Goal: Task Accomplishment & Management: Use online tool/utility

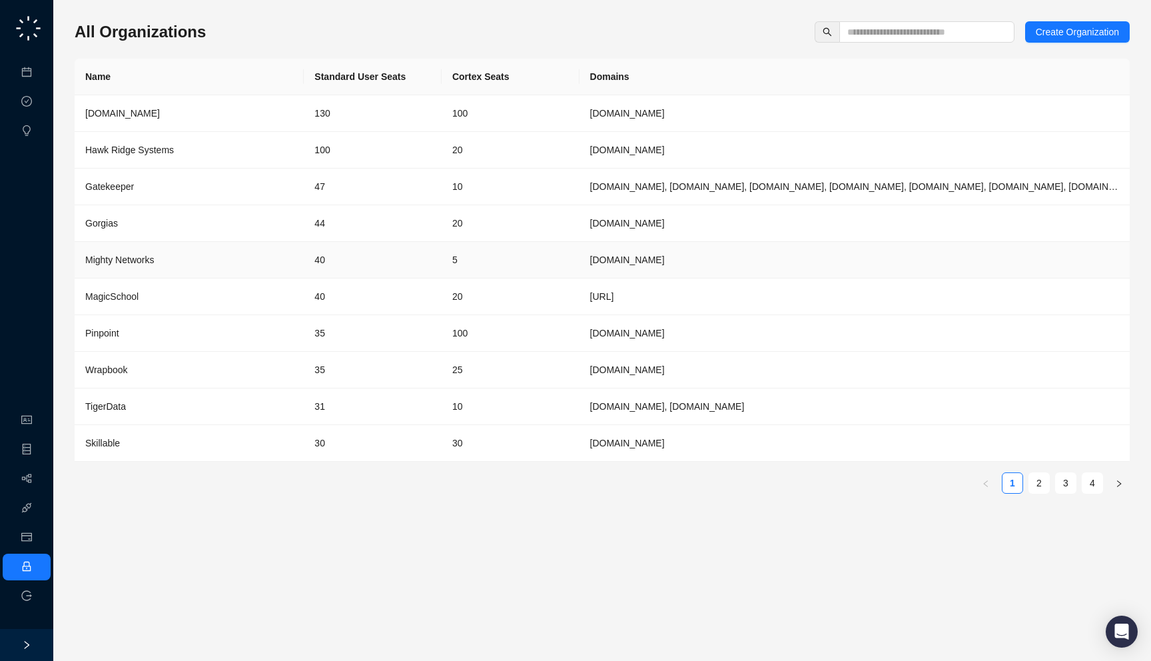
click at [354, 268] on td "40" at bounding box center [373, 260] width 138 height 37
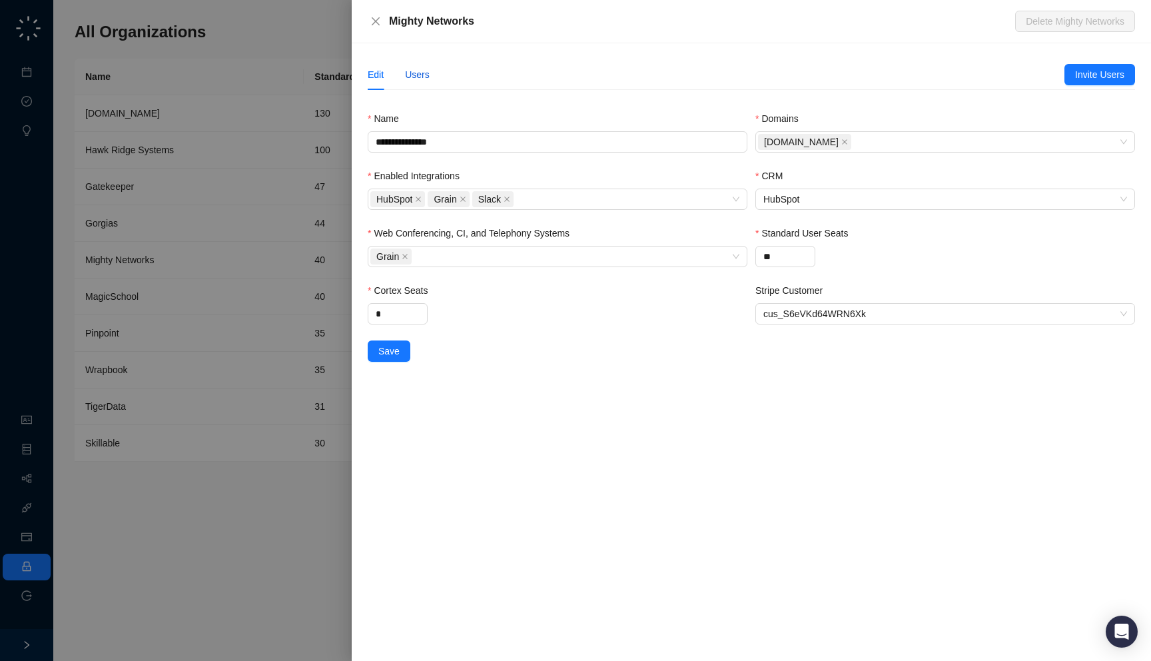
click at [426, 80] on div "Users" at bounding box center [417, 74] width 25 height 15
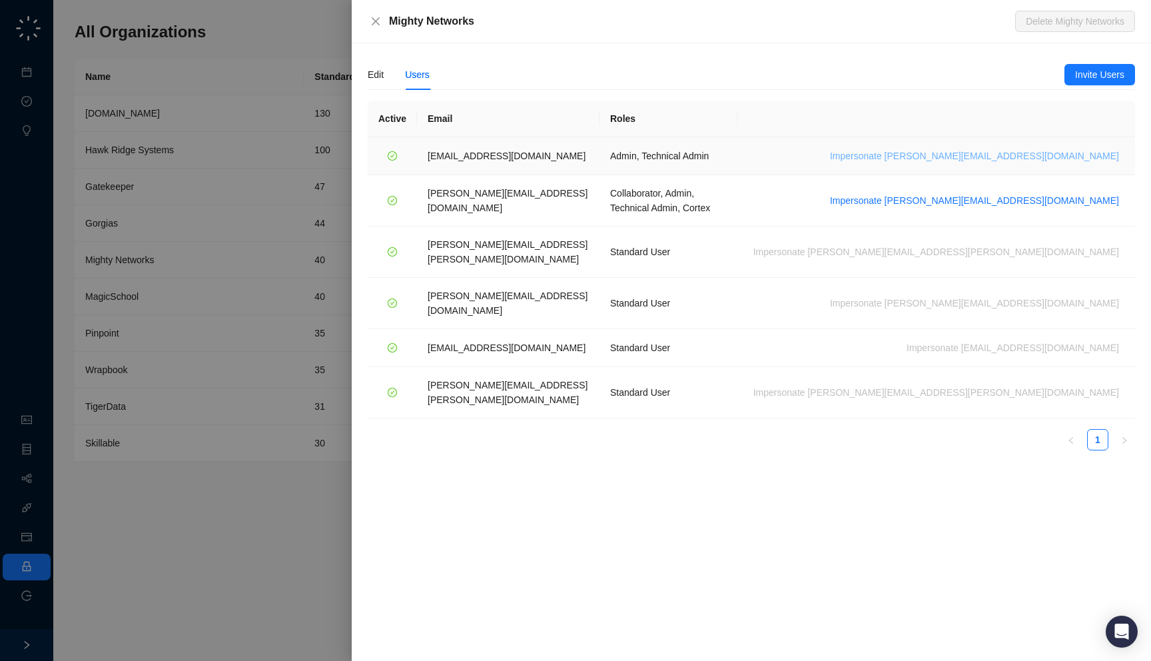
click at [1018, 154] on span "Impersonate leeza@mightynetworks.com" at bounding box center [974, 156] width 289 height 15
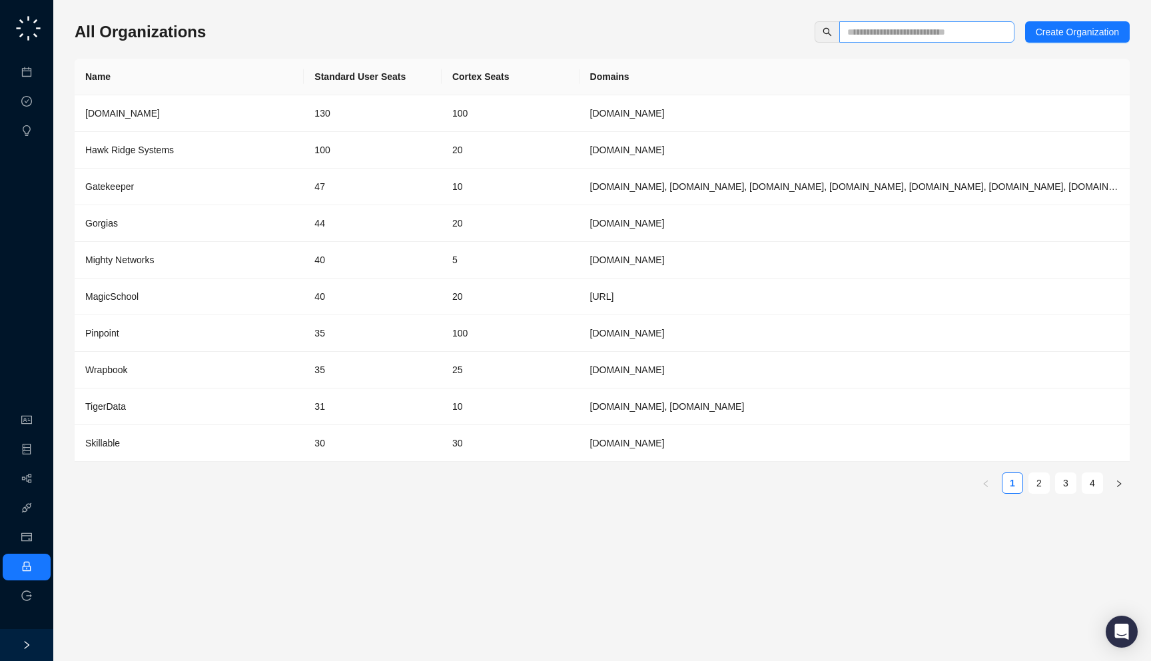
click at [911, 21] on div "All Organizations Create Organization Name Standard User Seats Cortex Seats Dom…" at bounding box center [602, 330] width 1055 height 639
click at [909, 33] on input "text" at bounding box center [921, 32] width 149 height 15
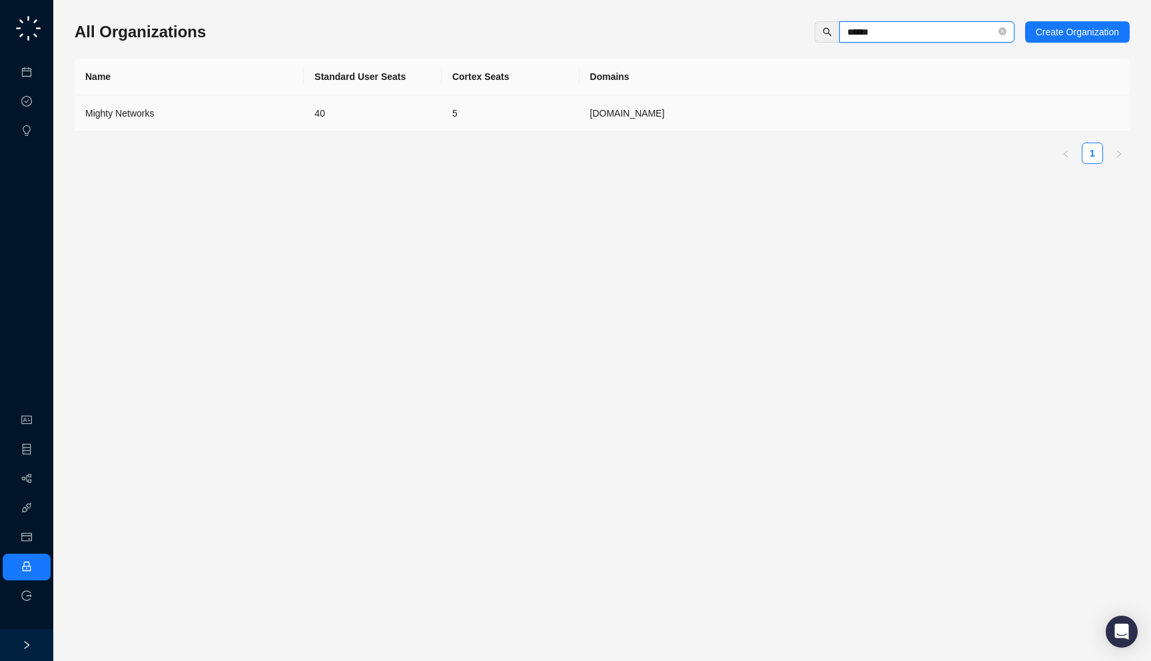
type input "******"
click at [246, 119] on div "Mighty Networks" at bounding box center [189, 113] width 208 height 15
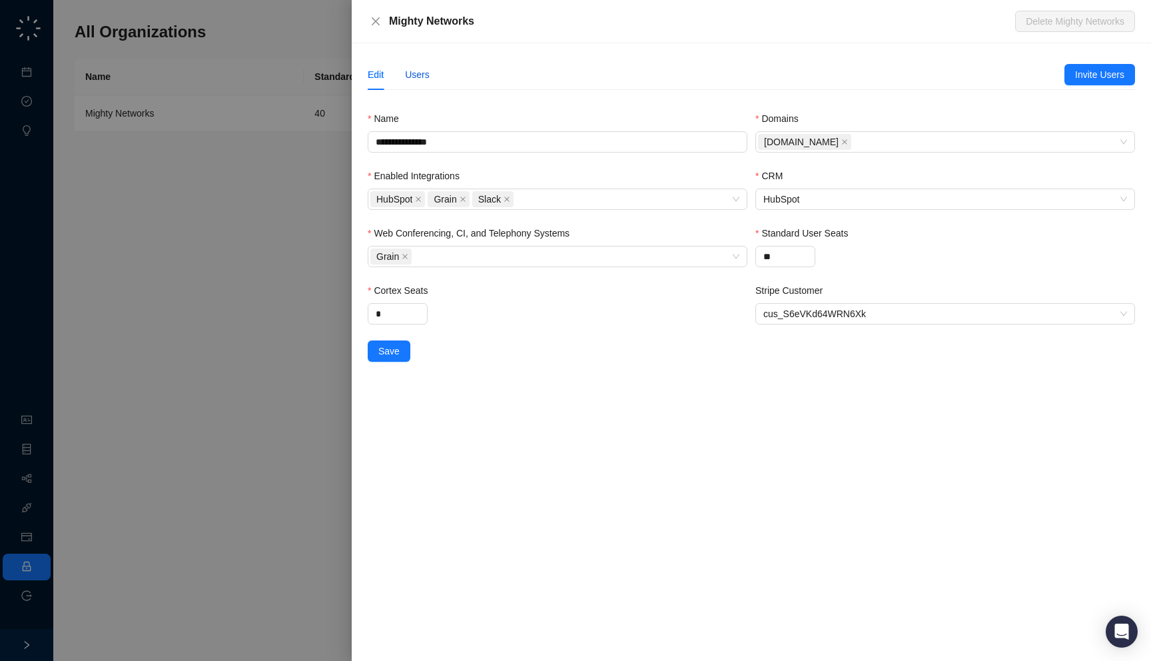
click at [416, 72] on div "Users" at bounding box center [417, 74] width 25 height 15
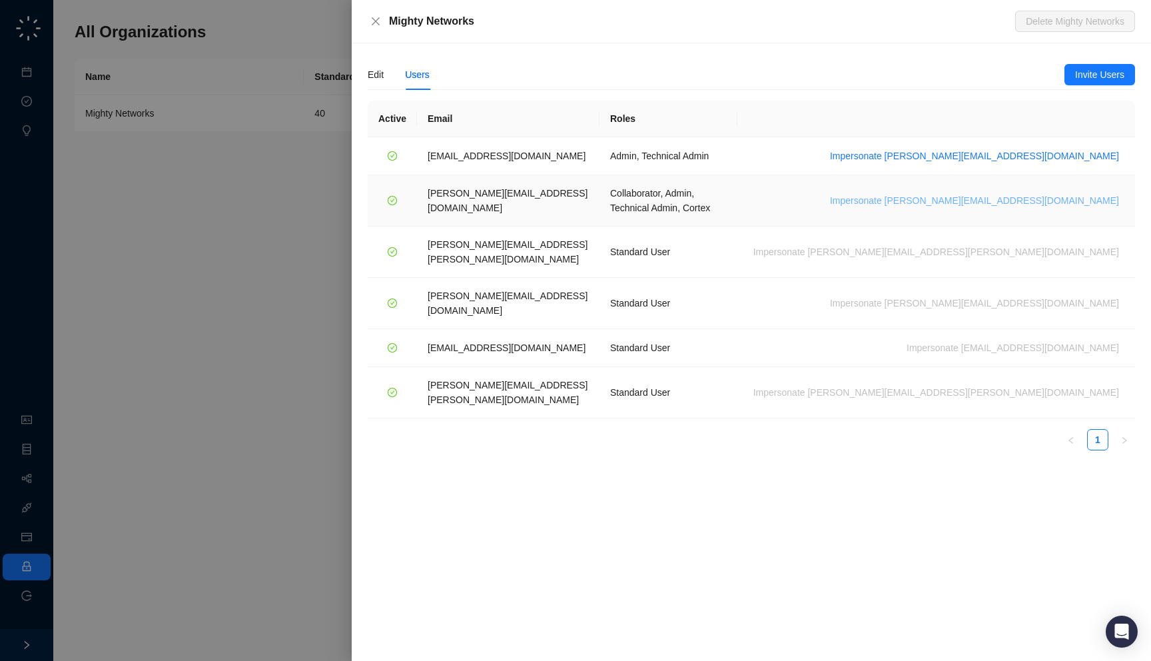
click at [1050, 195] on span "Impersonate marcus@mightynetworks.com" at bounding box center [974, 200] width 289 height 15
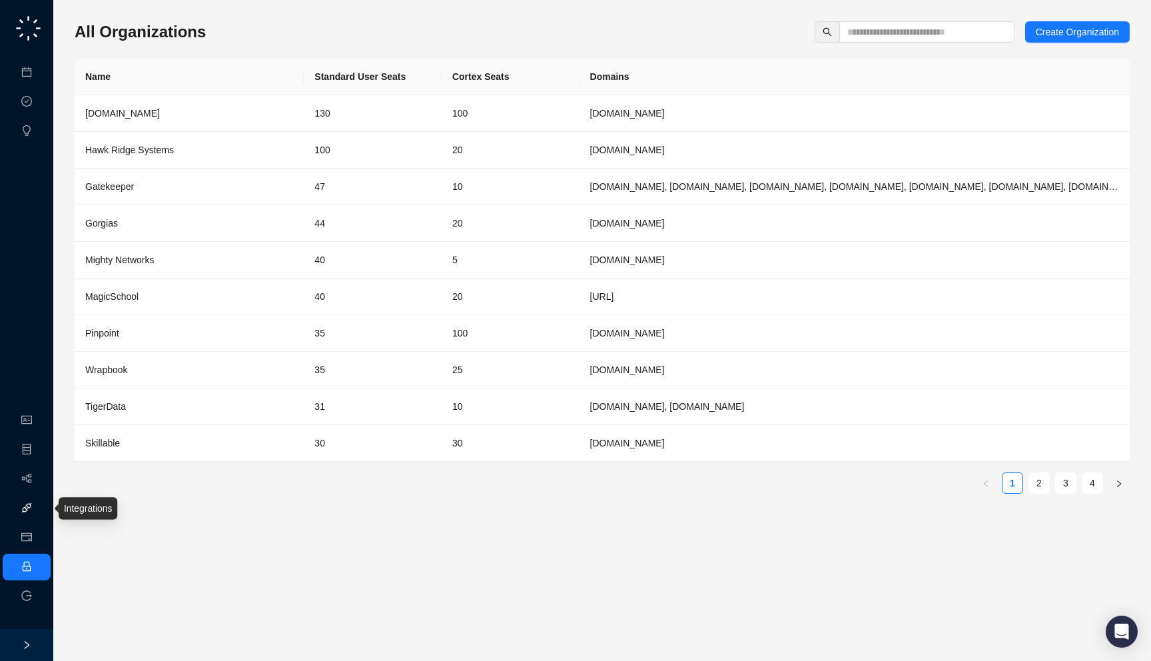
click at [39, 514] on link "Integrations" at bounding box center [63, 508] width 49 height 11
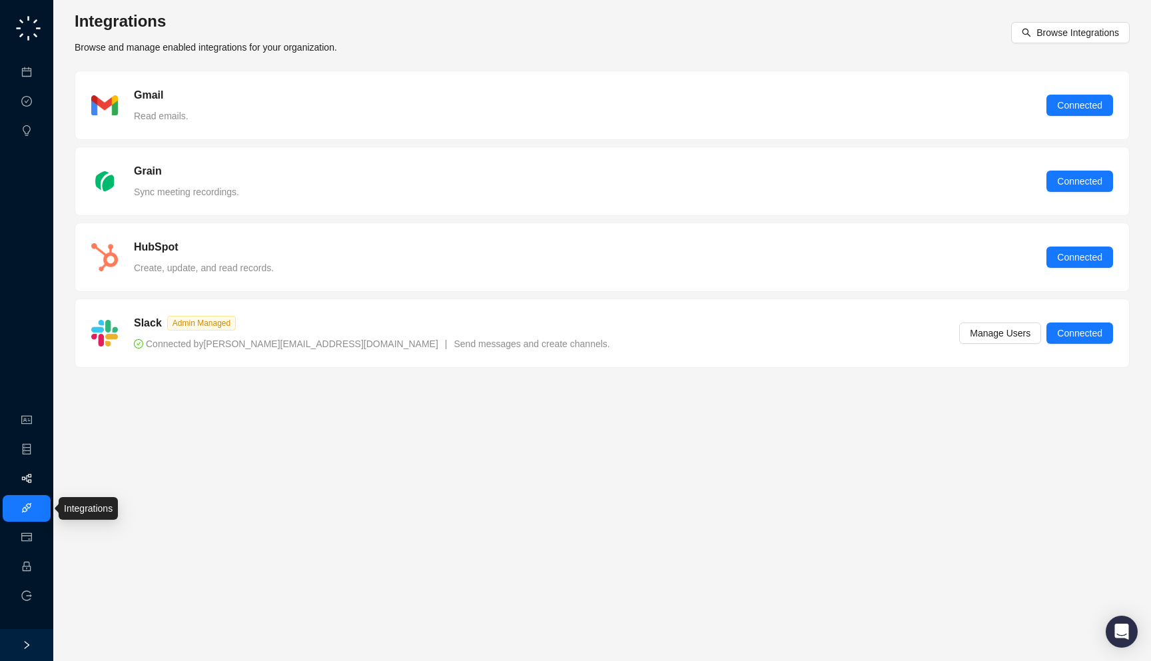
click at [39, 474] on link "Workflows" at bounding box center [60, 479] width 43 height 11
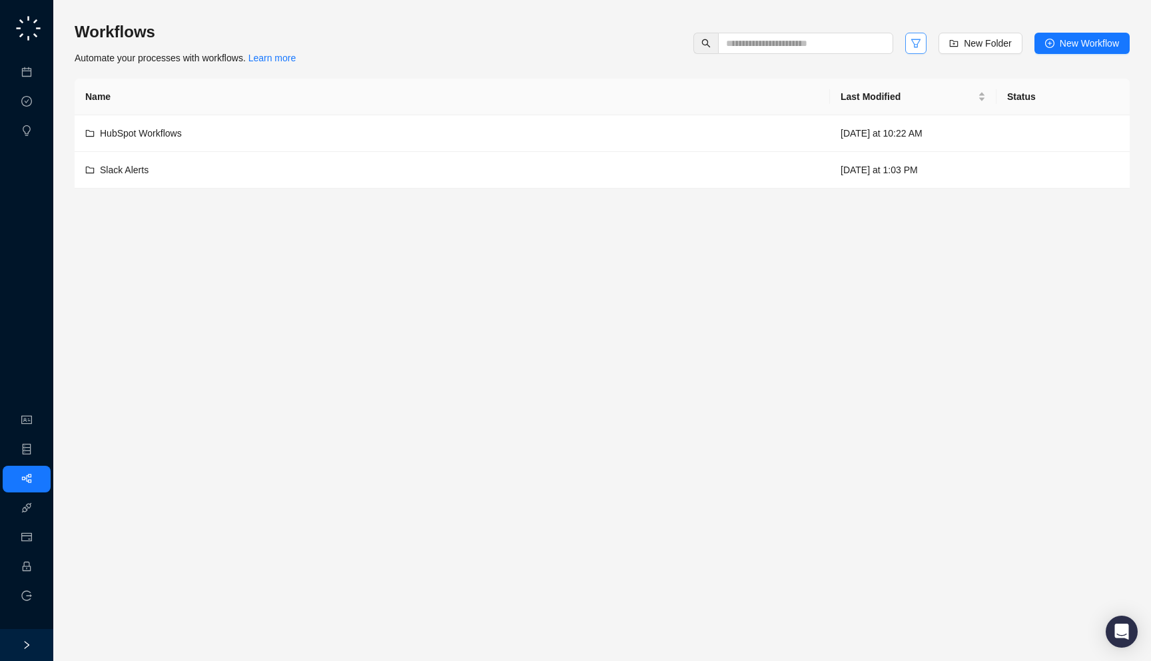
click at [905, 52] on button "button" at bounding box center [915, 43] width 21 height 21
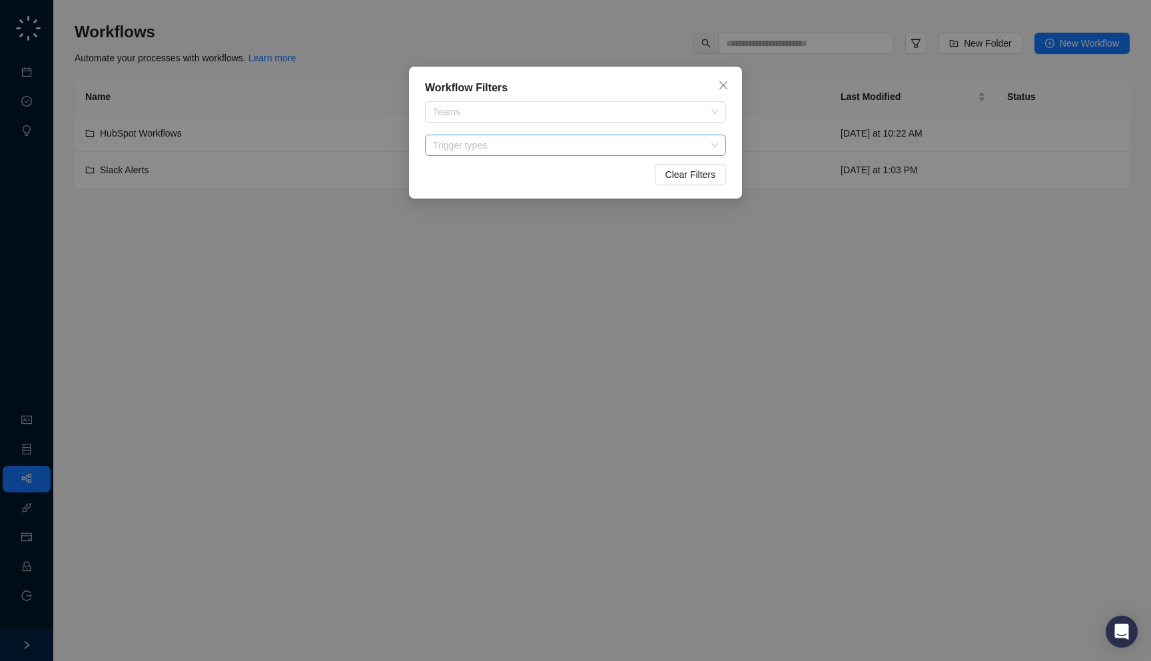
drag, startPoint x: 564, startPoint y: 163, endPoint x: 564, endPoint y: 154, distance: 8.7
click at [564, 159] on div "Workflow Filters Teams Trigger types Clear Filters" at bounding box center [575, 133] width 333 height 132
click at [564, 154] on div "Trigger types" at bounding box center [575, 145] width 301 height 21
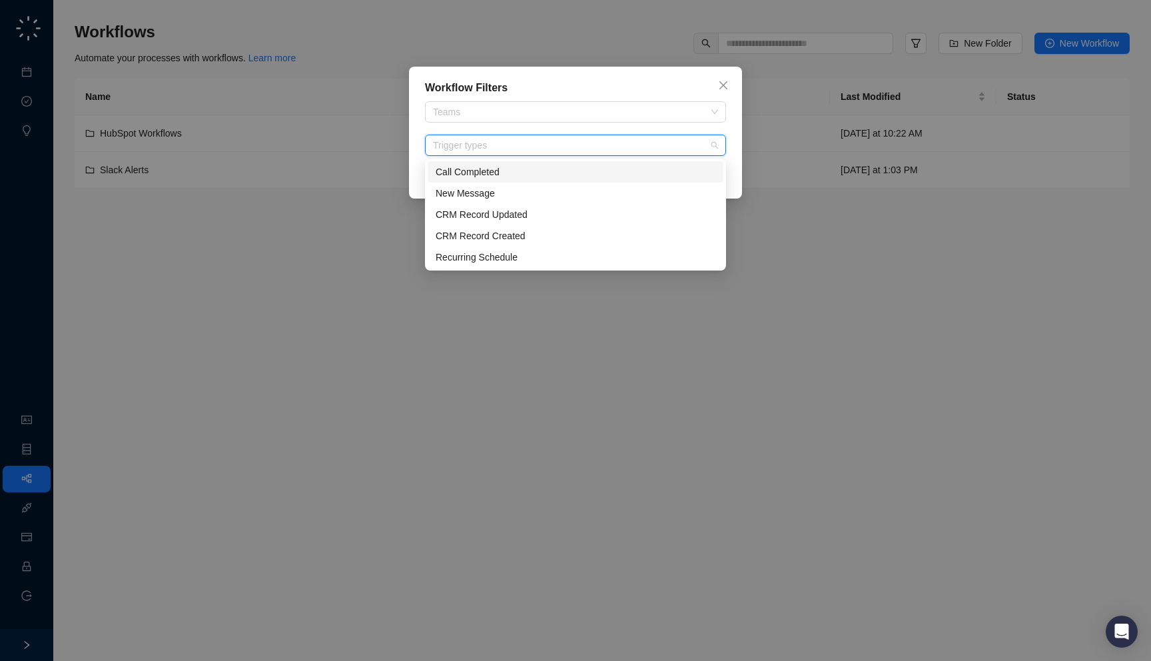
click at [534, 181] on div "Call Completed" at bounding box center [576, 171] width 296 height 21
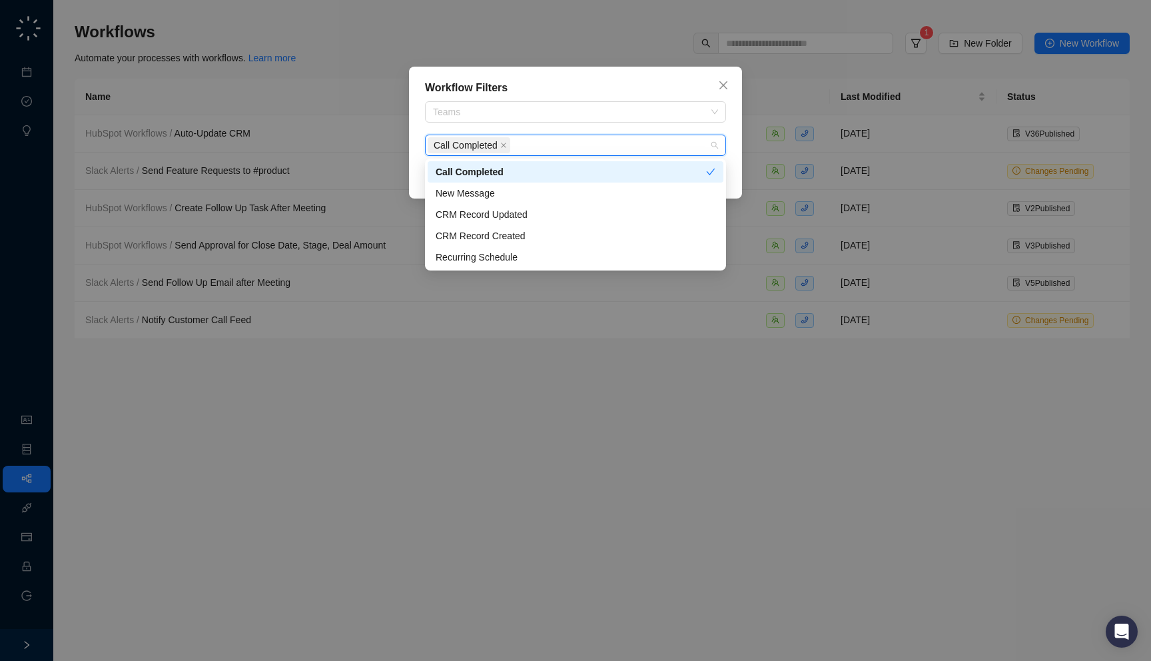
click at [534, 175] on div "Call Completed" at bounding box center [571, 172] width 270 height 15
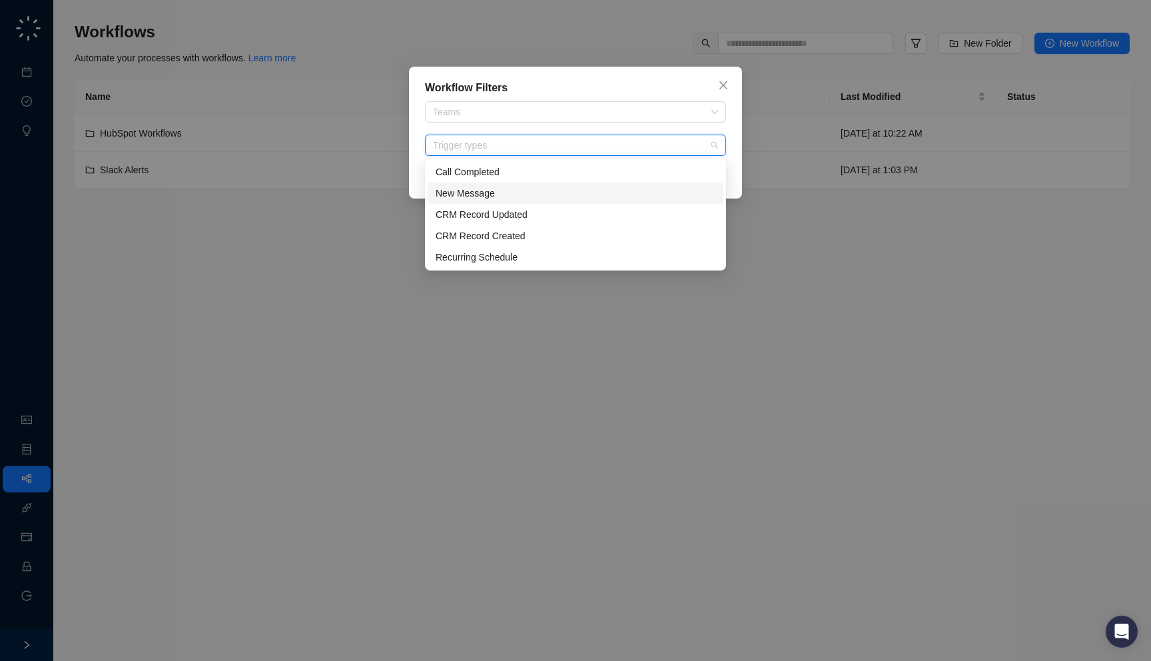
click at [534, 188] on div "New Message" at bounding box center [576, 193] width 280 height 15
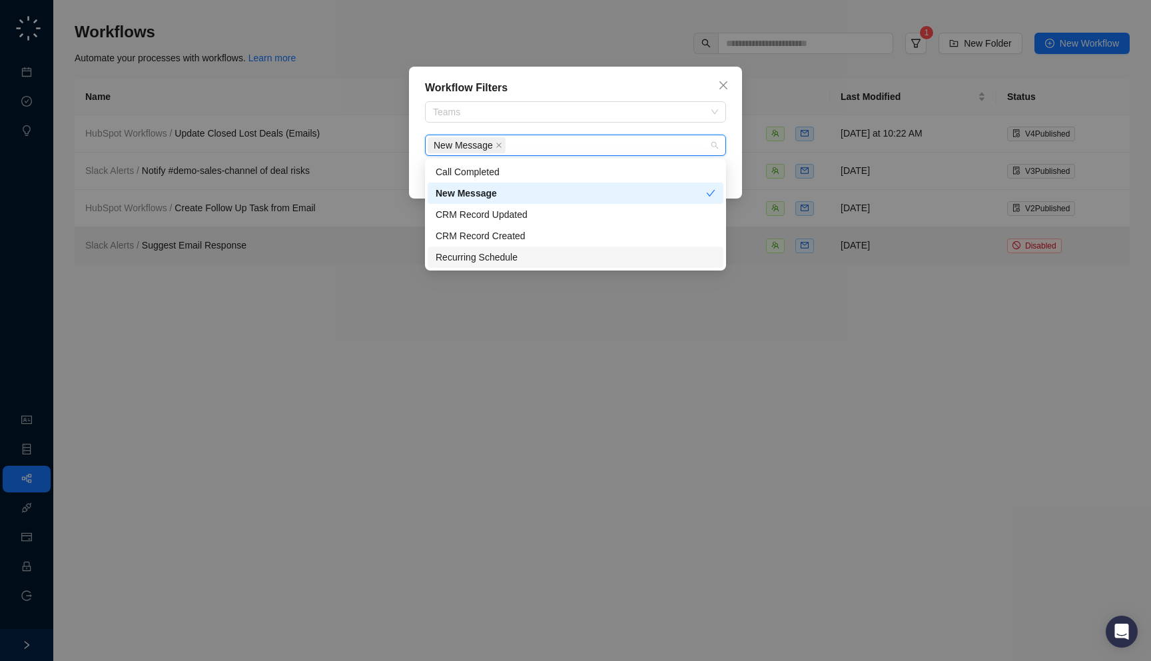
click at [601, 402] on div "Workflow Filters Teams New Message Clear Filters" at bounding box center [575, 330] width 1151 height 661
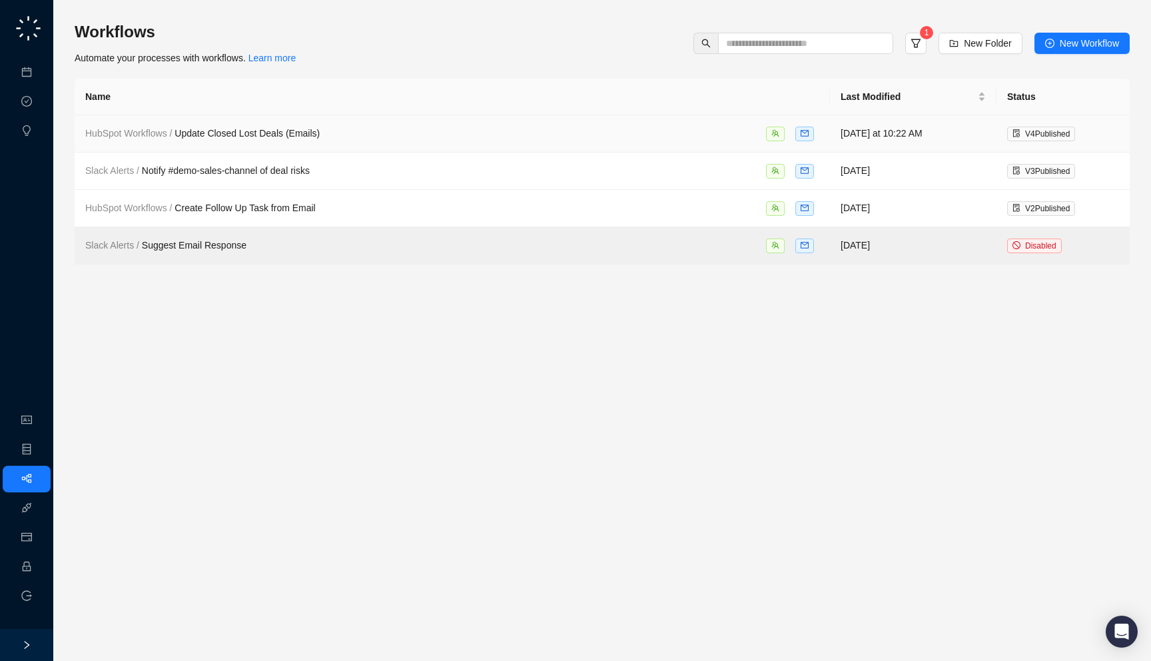
click at [458, 144] on td "HubSpot Workflows / Update Closed Lost Deals (Emails)" at bounding box center [452, 133] width 755 height 37
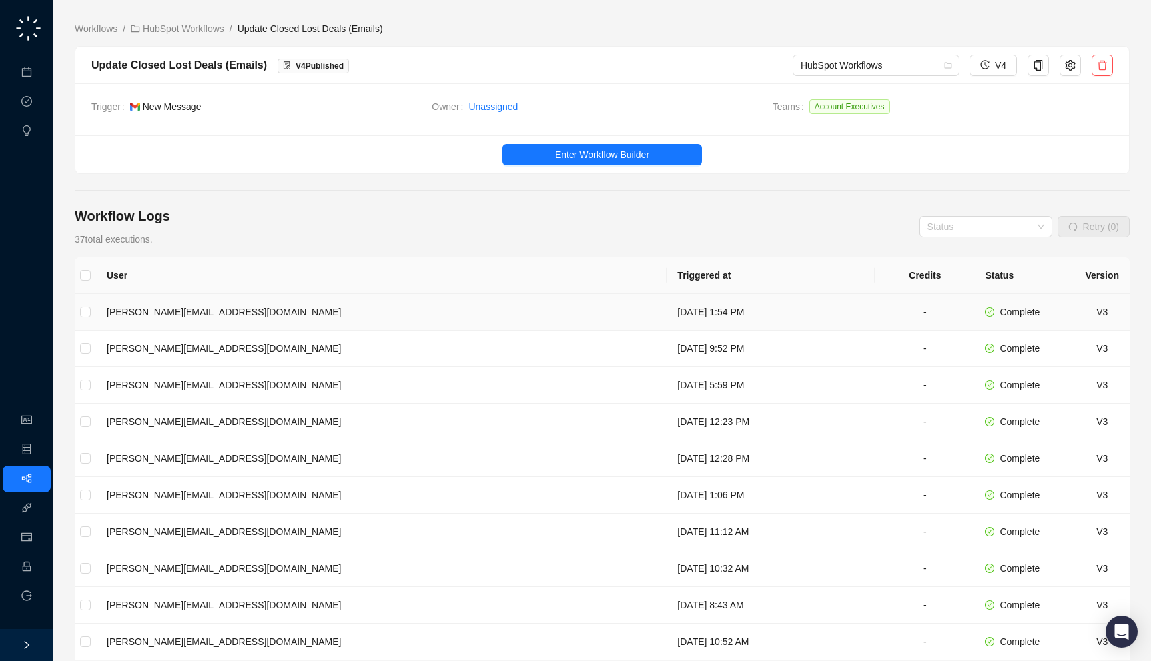
click at [667, 324] on td "[DATE] 1:54 PM" at bounding box center [771, 312] width 208 height 37
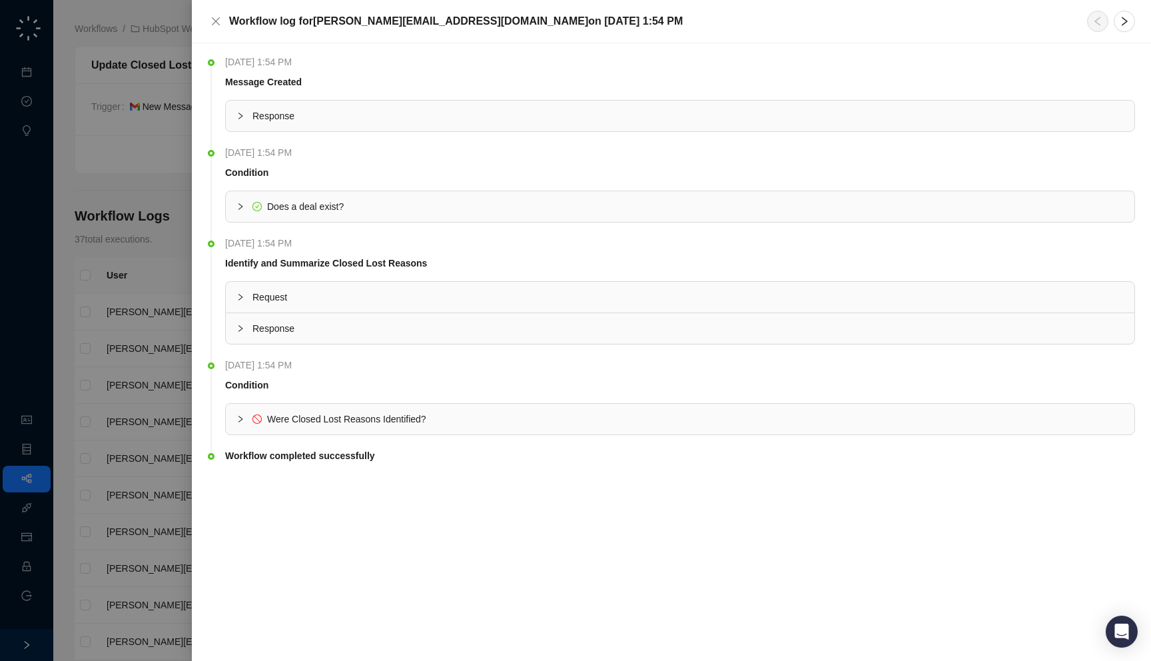
click at [490, 122] on span "Response" at bounding box center [687, 116] width 871 height 15
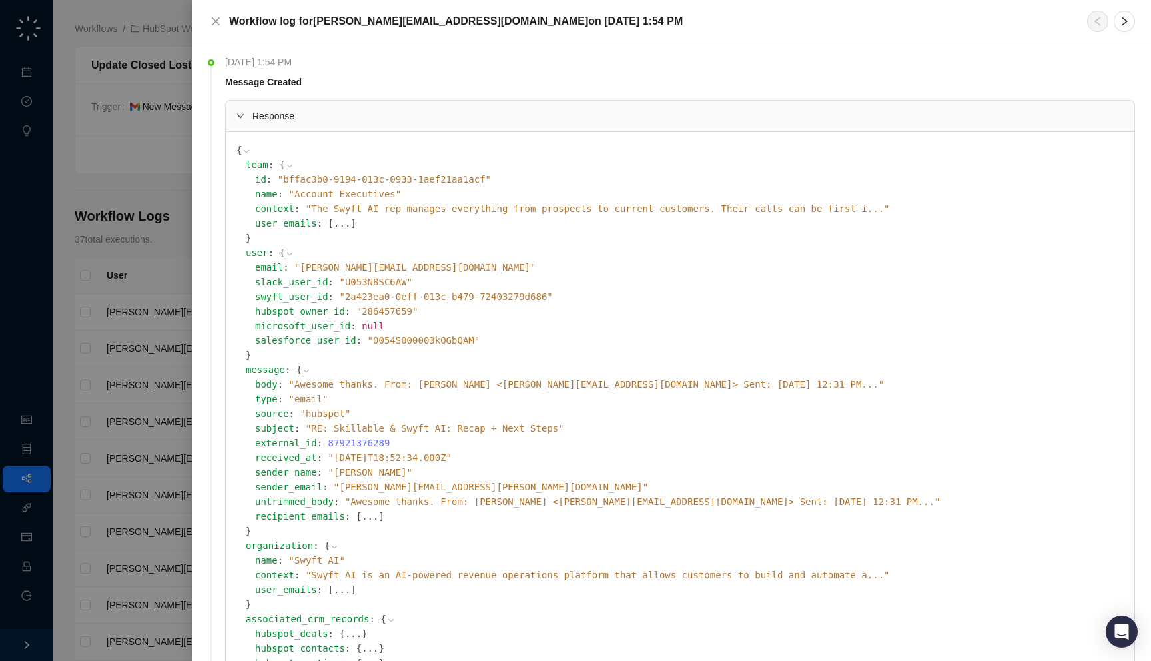
click at [490, 122] on span "Response" at bounding box center [687, 116] width 871 height 15
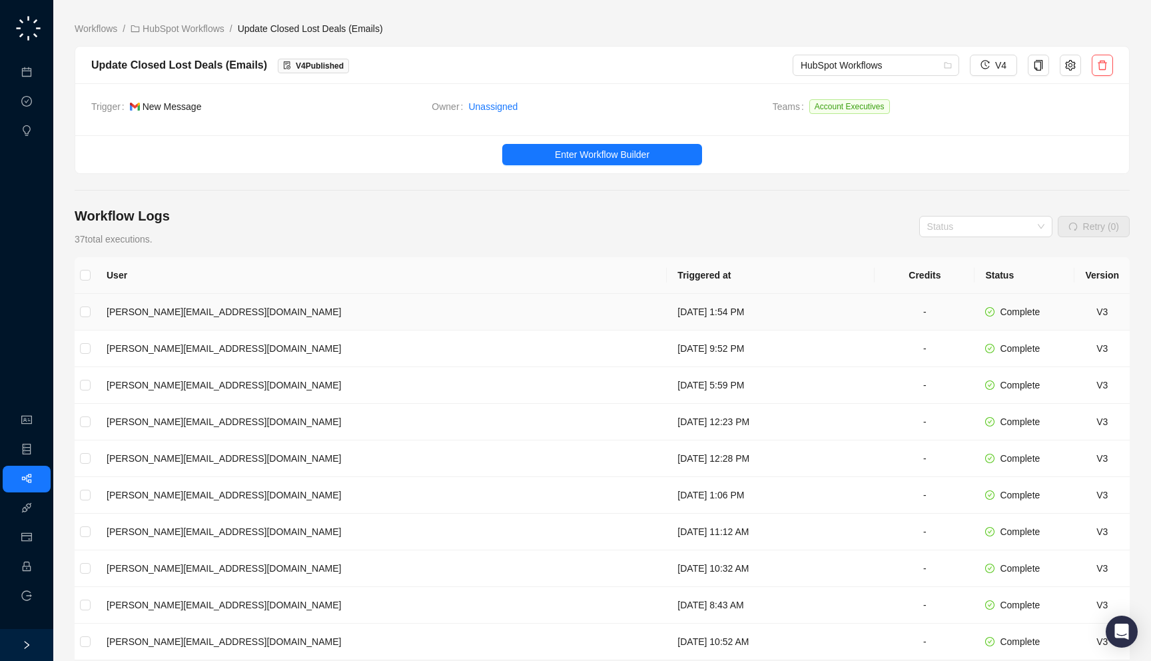
click at [667, 307] on td "[DATE] 1:54 PM" at bounding box center [771, 312] width 208 height 37
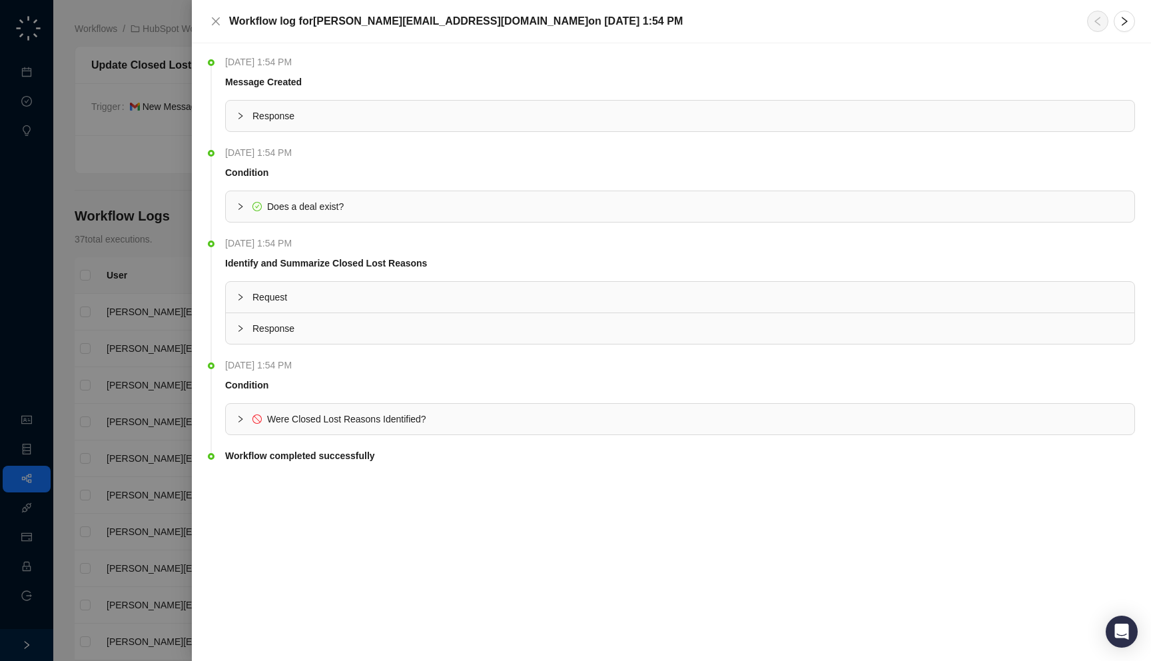
click at [506, 212] on span "Does a deal exist?" at bounding box center [687, 206] width 871 height 15
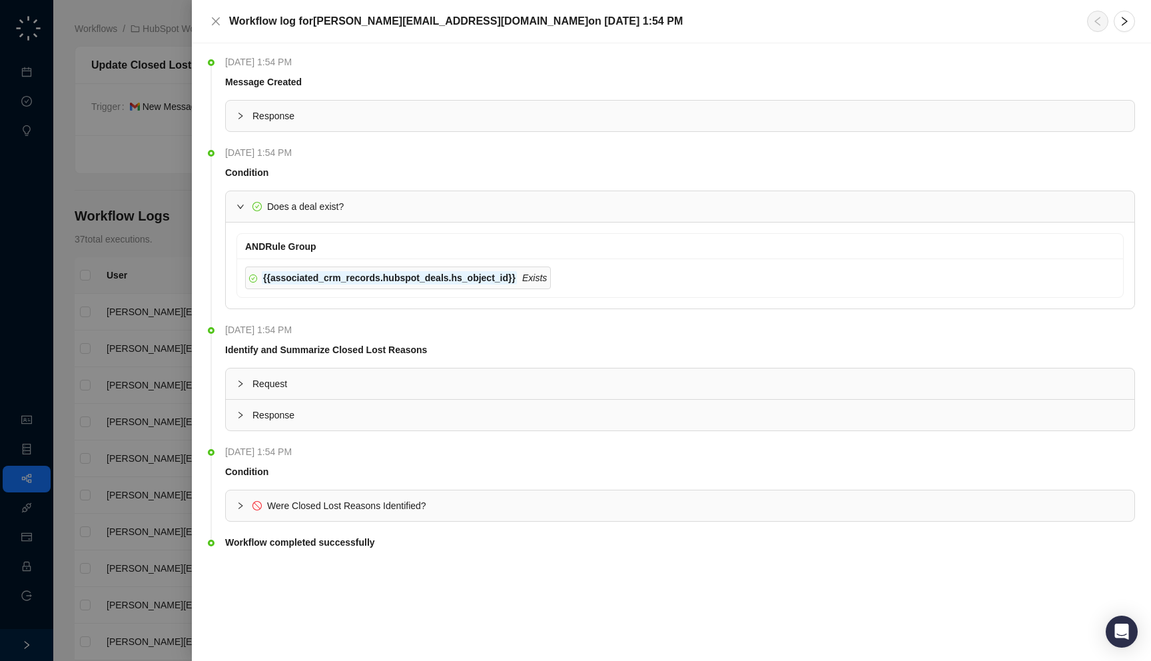
click at [506, 209] on span "Does a deal exist?" at bounding box center [687, 206] width 871 height 15
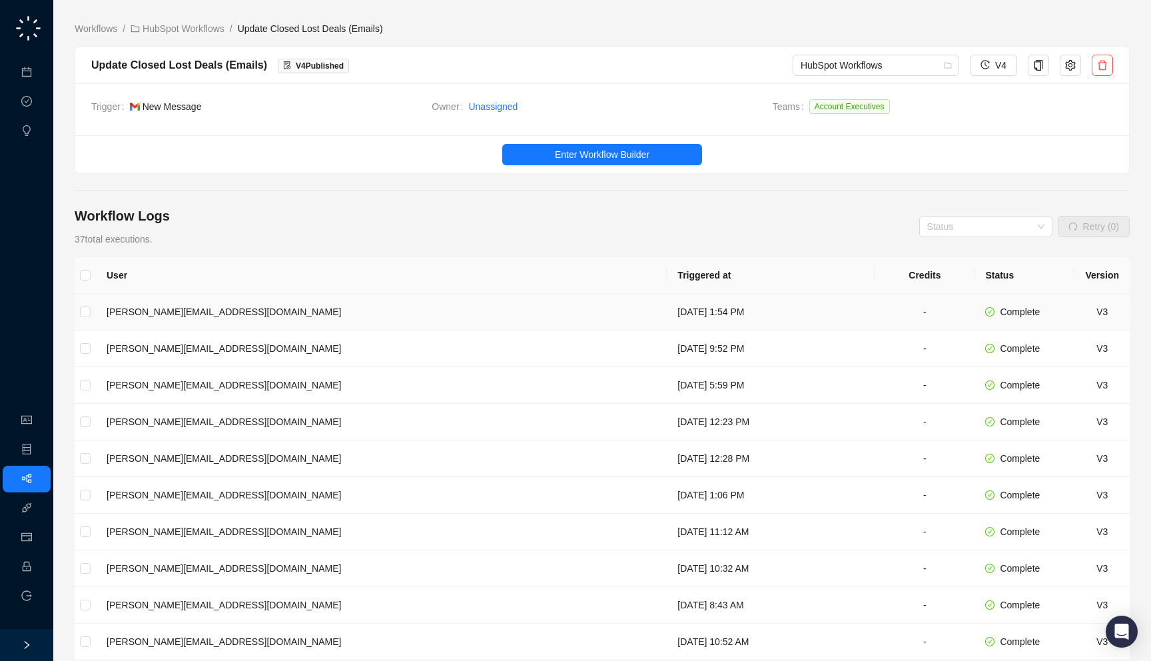
click at [667, 310] on td "[DATE] 1:54 PM" at bounding box center [771, 312] width 208 height 37
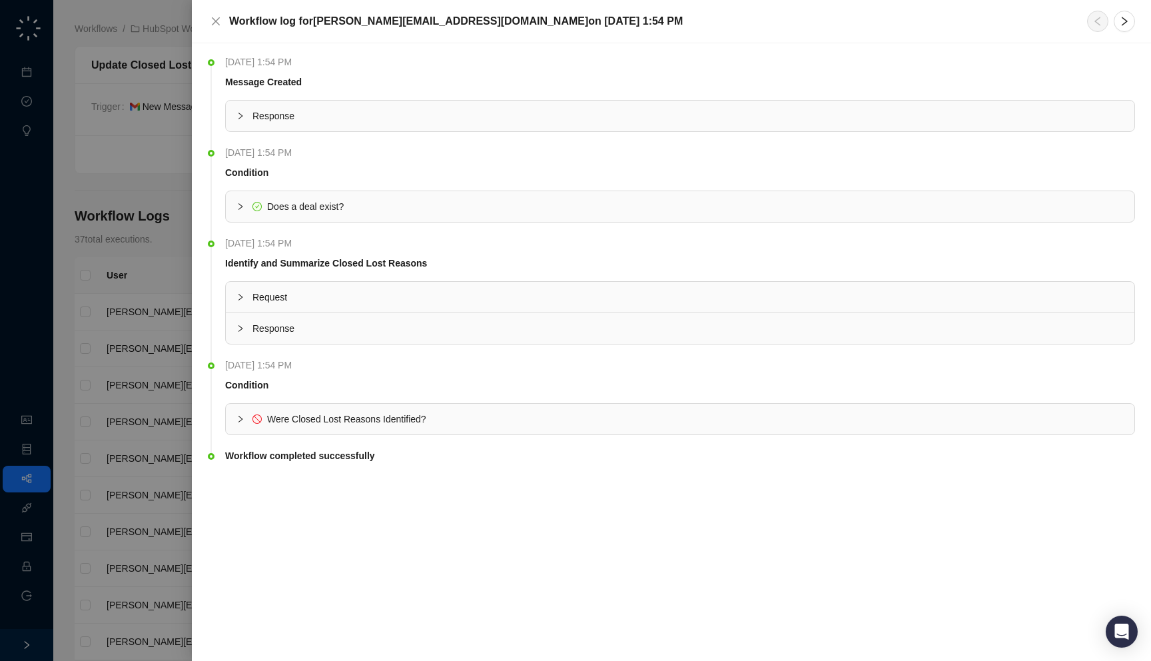
click at [512, 310] on div "Request" at bounding box center [680, 297] width 909 height 31
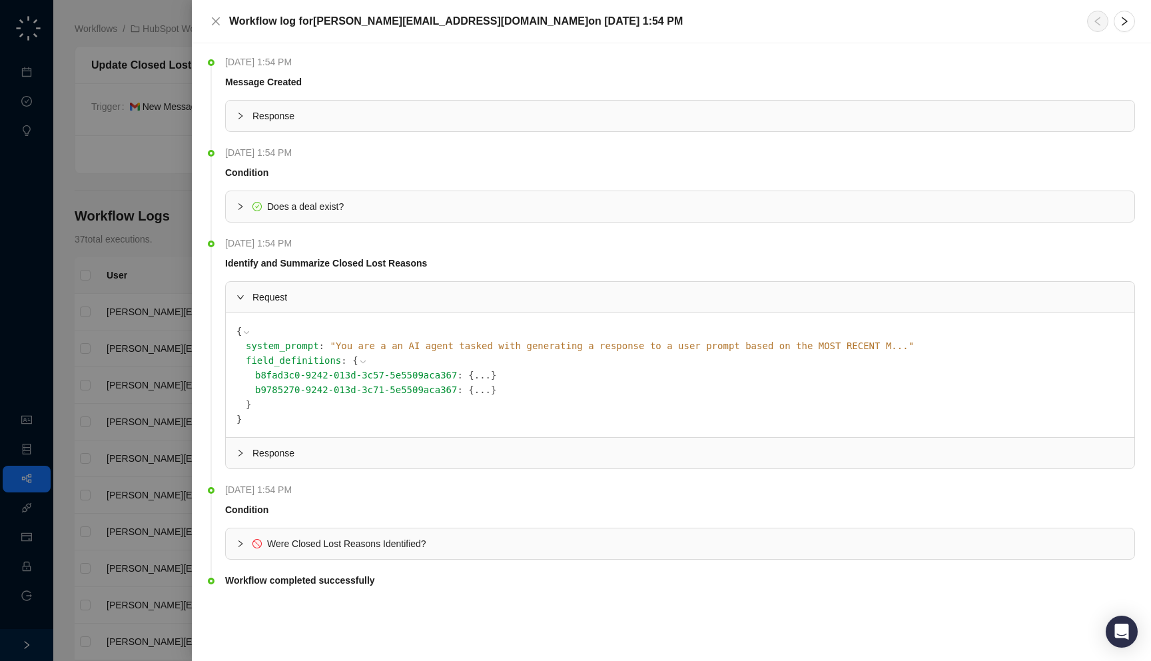
click at [512, 301] on span "Request" at bounding box center [687, 297] width 871 height 15
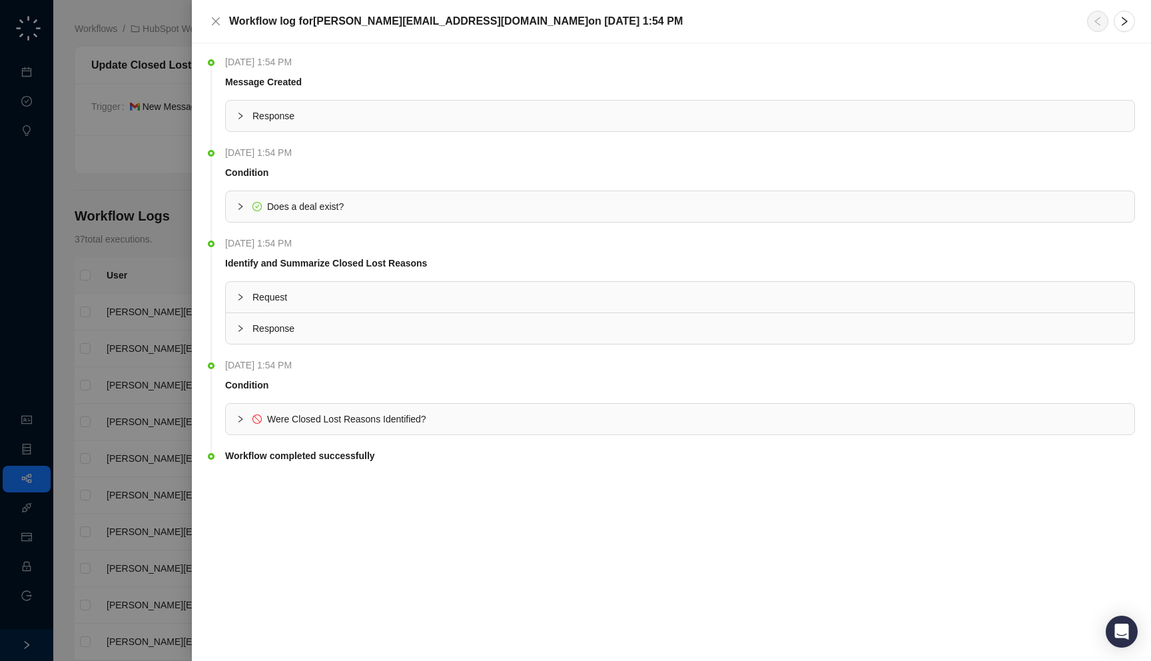
drag, startPoint x: 479, startPoint y: 358, endPoint x: 479, endPoint y: 338, distance: 20.0
click at [479, 358] on div "[DATE] 1:54 PM" at bounding box center [680, 365] width 910 height 15
click at [479, 336] on div "Response" at bounding box center [680, 328] width 909 height 31
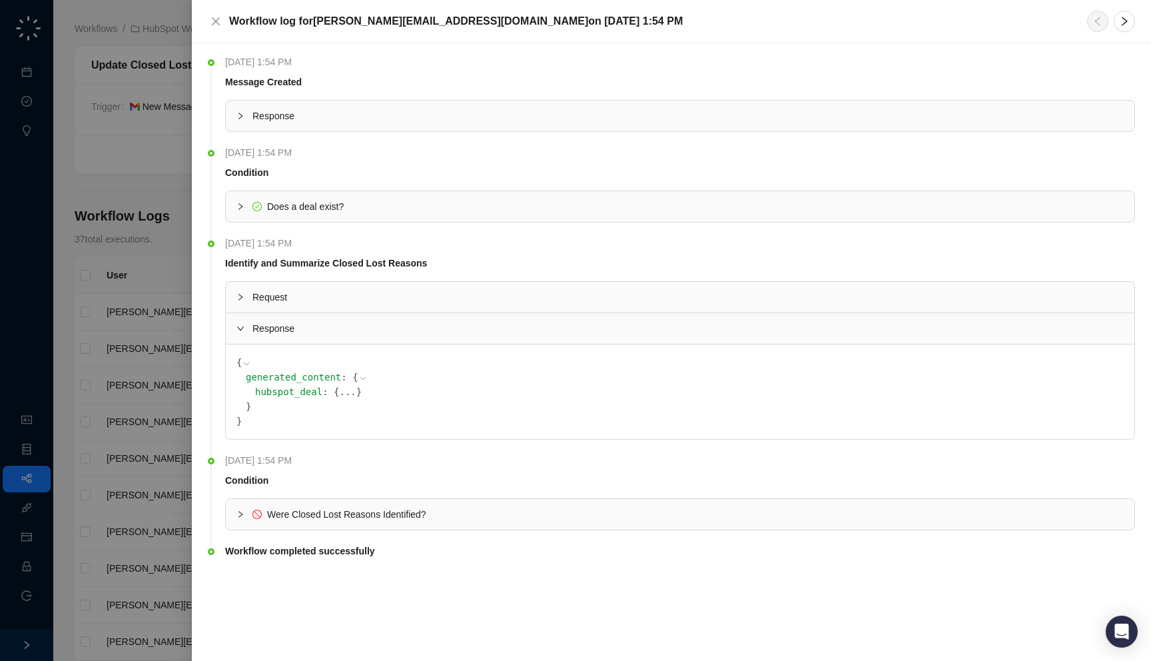
click at [339, 391] on button "..." at bounding box center [347, 391] width 17 height 15
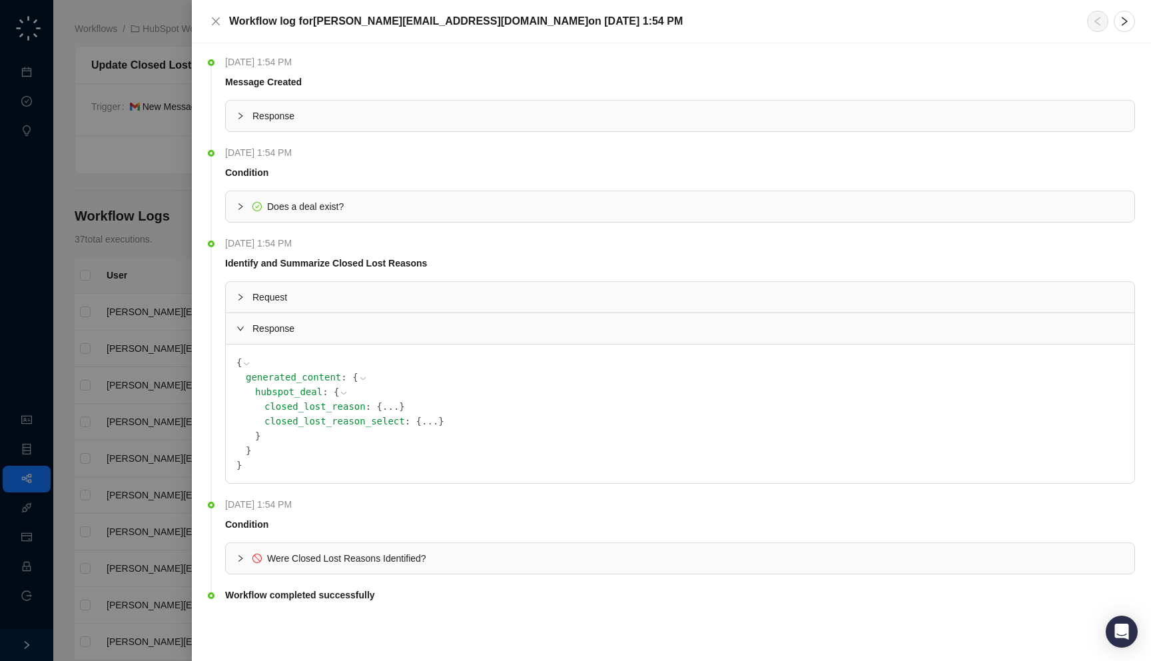
click at [422, 425] on button "..." at bounding box center [430, 421] width 17 height 15
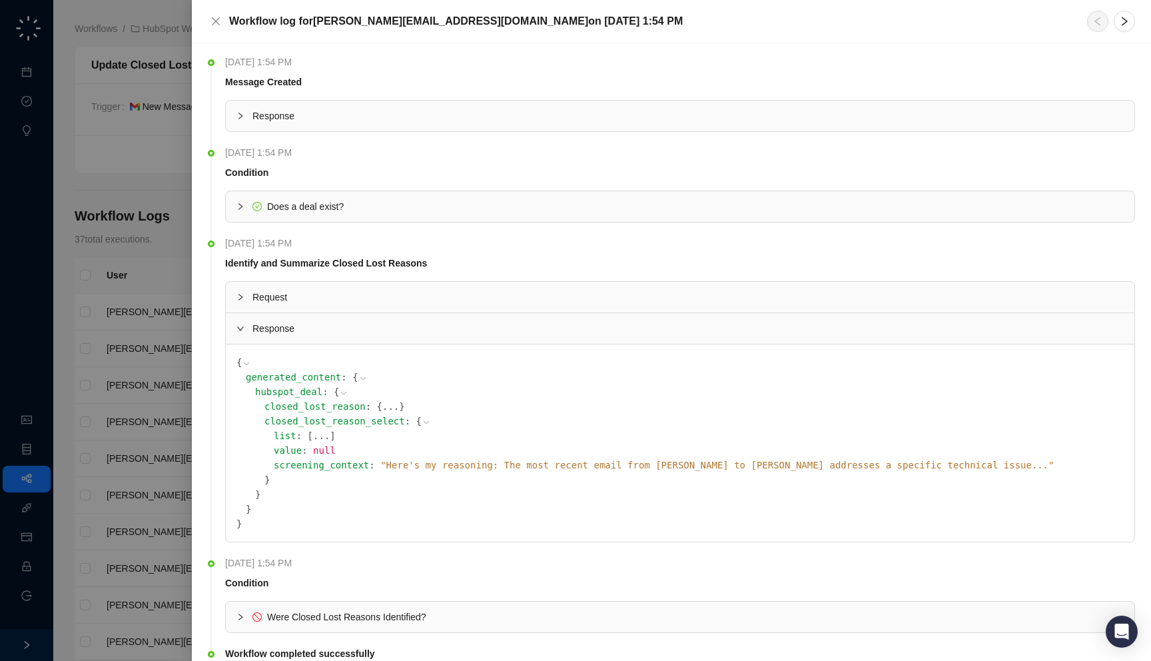
scroll to position [16, 0]
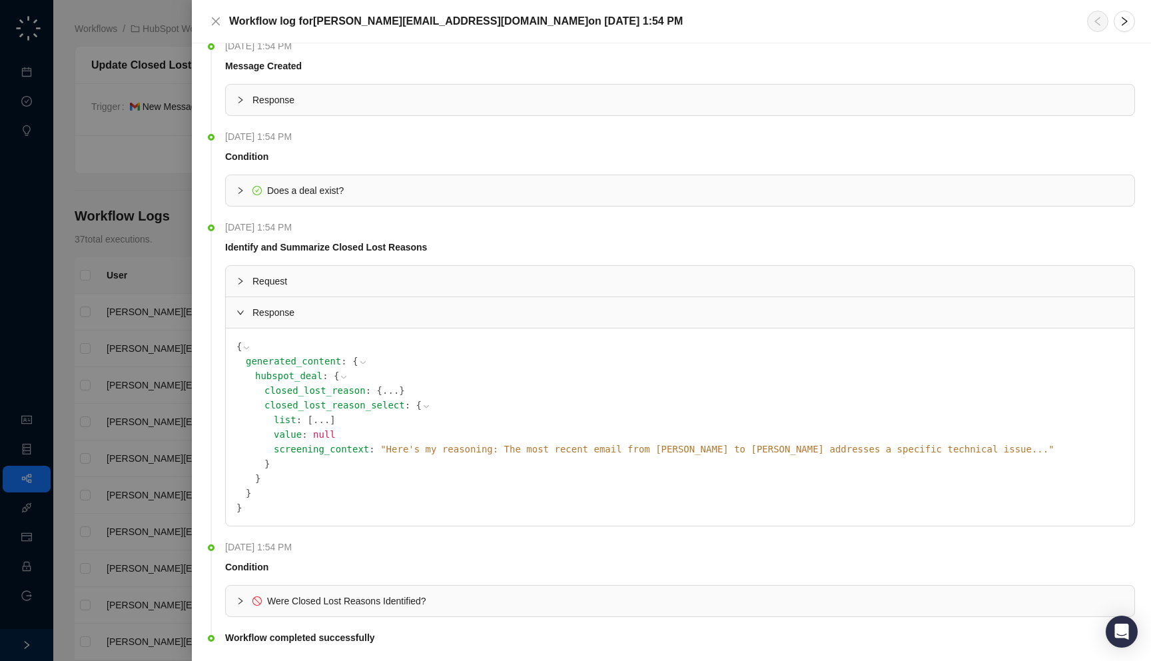
click at [379, 115] on div "Response" at bounding box center [680, 100] width 910 height 32
click at [377, 96] on span "Response" at bounding box center [687, 100] width 871 height 15
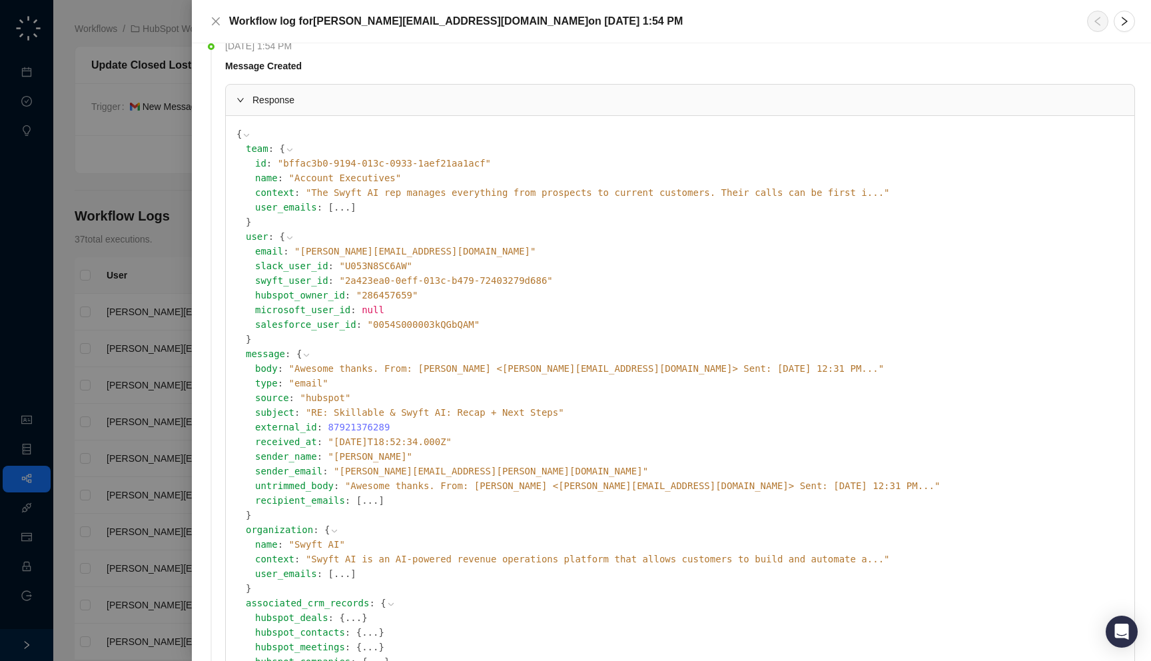
click at [416, 368] on span "" Awesome thanks. From: [PERSON_NAME] <[PERSON_NAME][EMAIL_ADDRESS][DOMAIN_NAME…" at bounding box center [586, 368] width 595 height 11
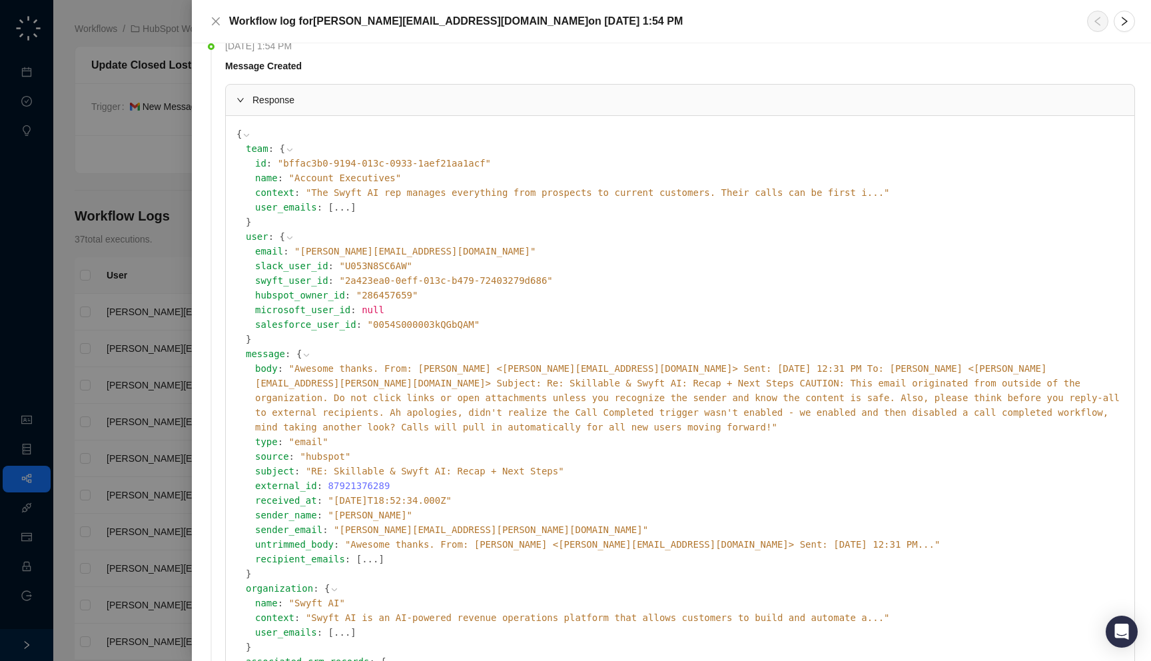
click at [394, 369] on span "" Awesome thanks. From: [PERSON_NAME] <[PERSON_NAME][EMAIL_ADDRESS][DOMAIN_NAME…" at bounding box center [687, 397] width 865 height 69
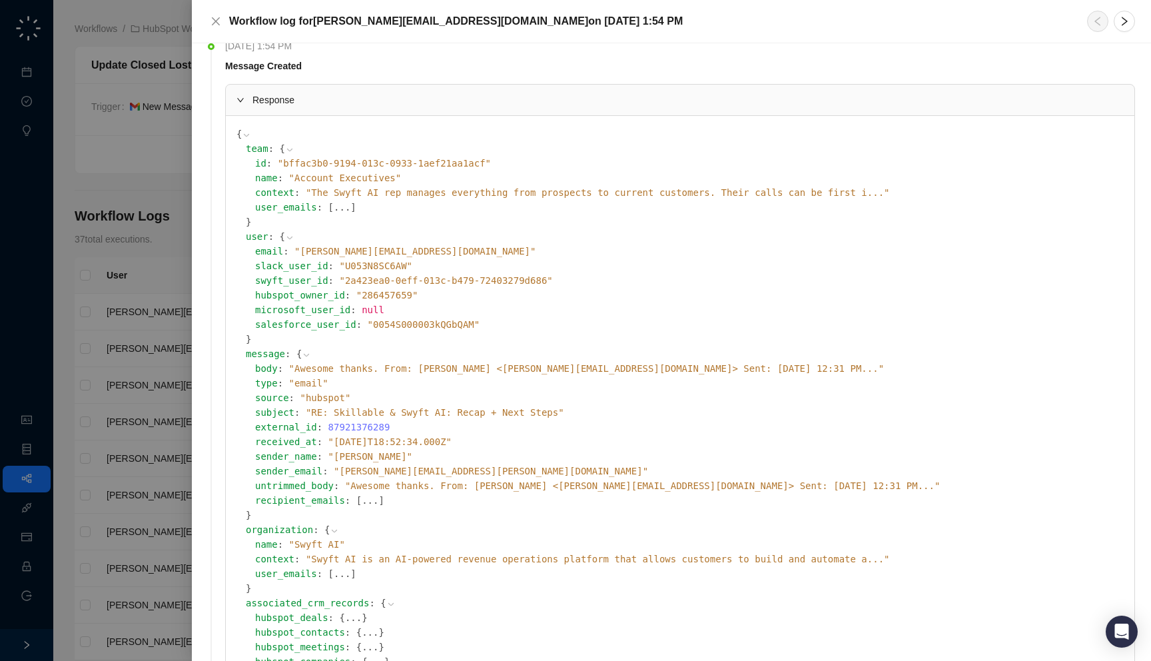
click at [415, 482] on span "" Awesome thanks. From: [PERSON_NAME] <[PERSON_NAME][EMAIL_ADDRESS][DOMAIN_NAME…" at bounding box center [642, 485] width 595 height 11
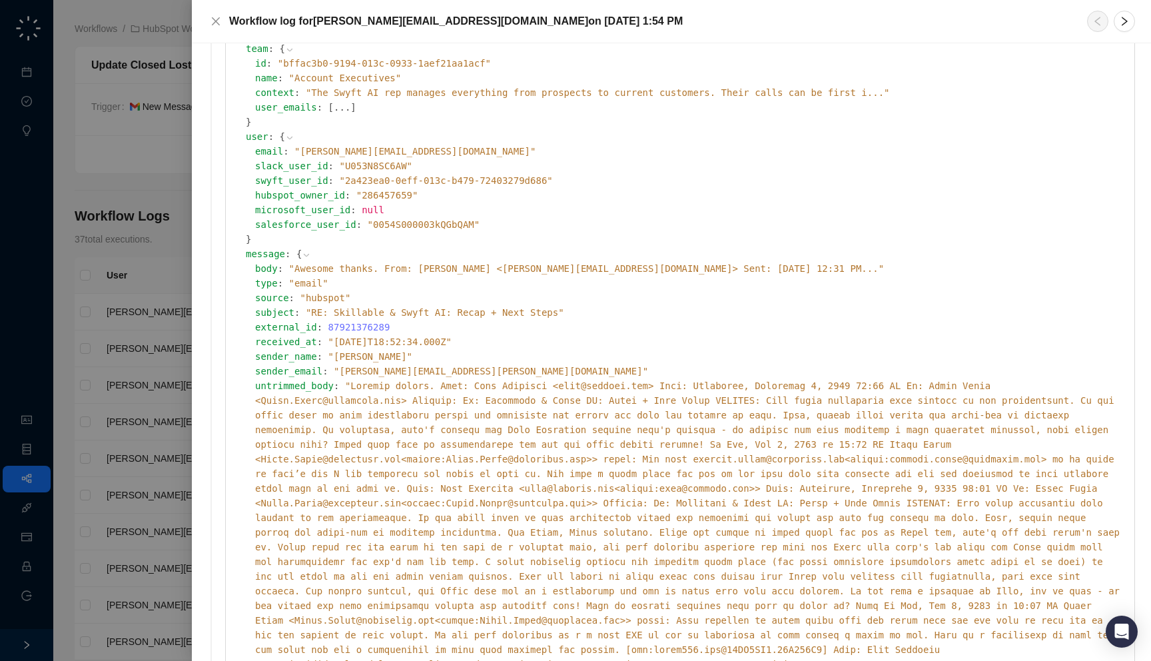
scroll to position [43, 0]
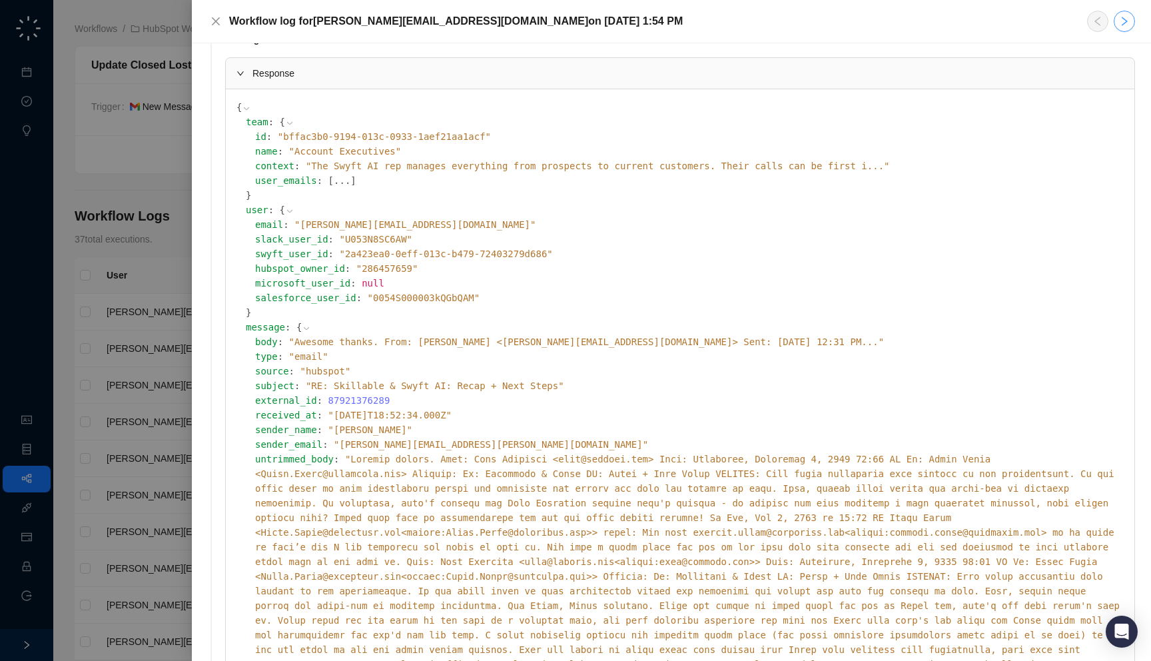
click at [1123, 23] on icon "right" at bounding box center [1125, 21] width 6 height 9
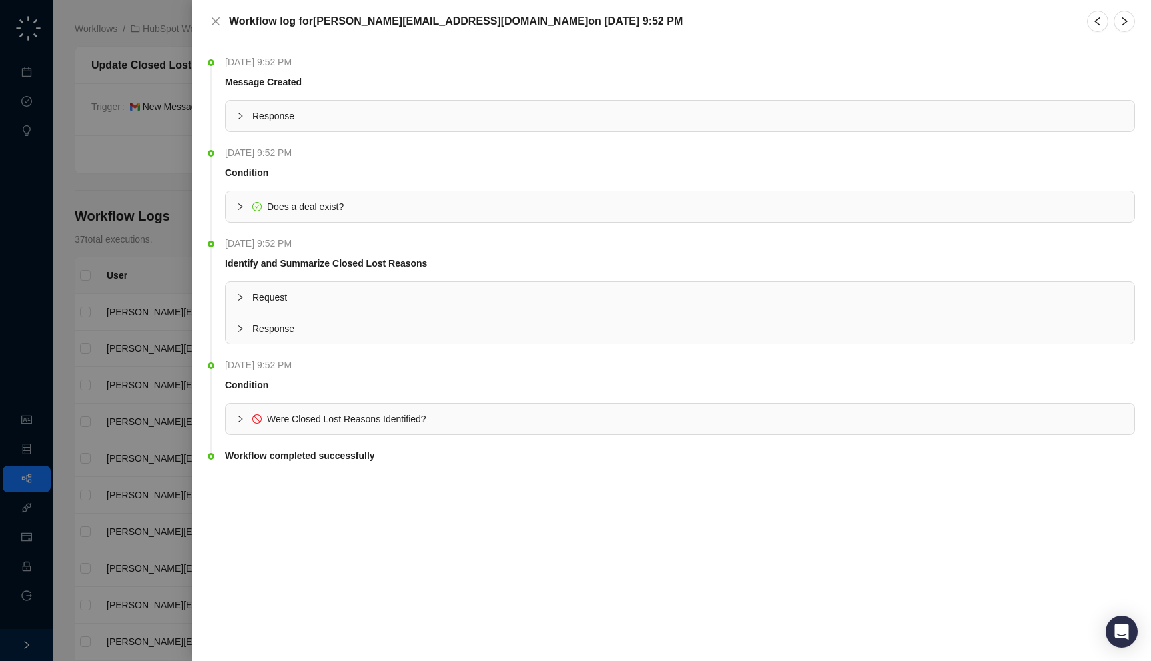
click at [444, 111] on span "Response" at bounding box center [687, 116] width 871 height 15
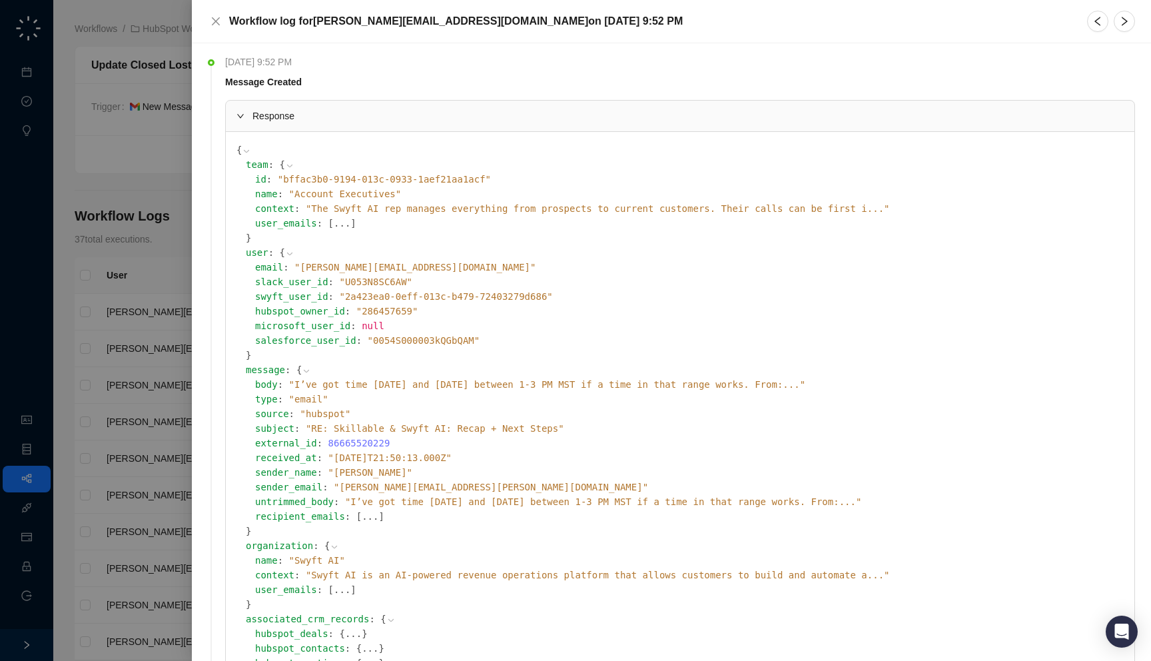
click at [356, 385] on span "" I’ve got time [DATE] and [DATE] between 1-3 PM MST if a time in that range wo…" at bounding box center [547, 384] width 516 height 11
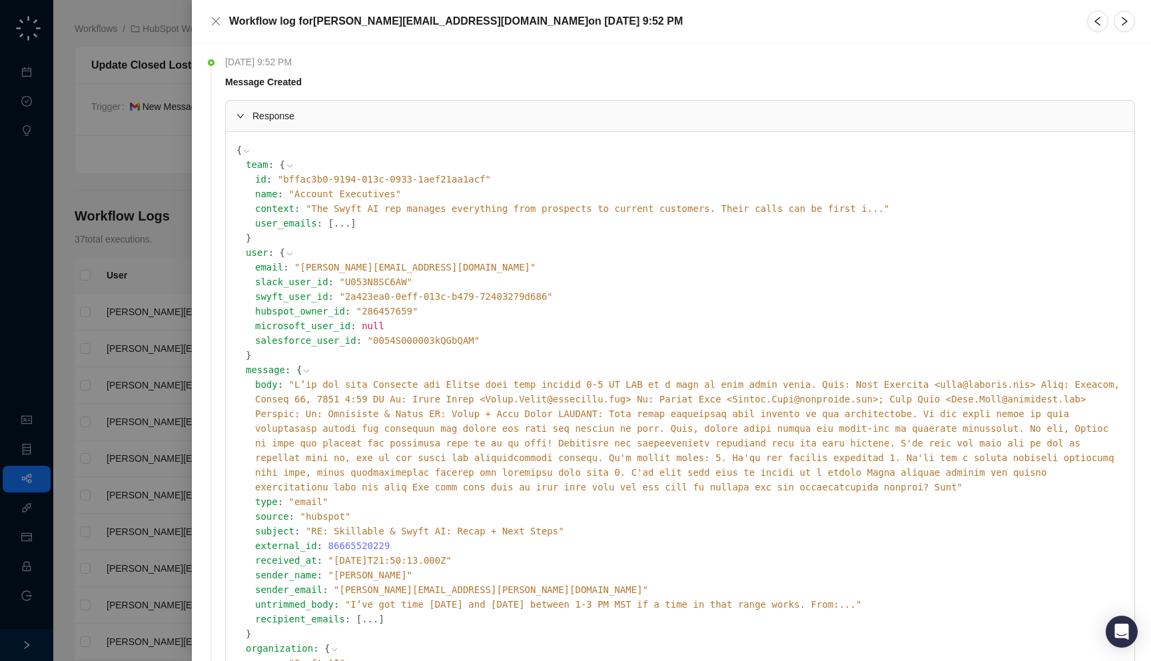
click at [1126, 5] on div "Workflow log for [PERSON_NAME][EMAIL_ADDRESS][DOMAIN_NAME] [DATE][DATE] 9:52 PM" at bounding box center [671, 21] width 959 height 43
click at [1126, 19] on icon "right" at bounding box center [1124, 21] width 11 height 11
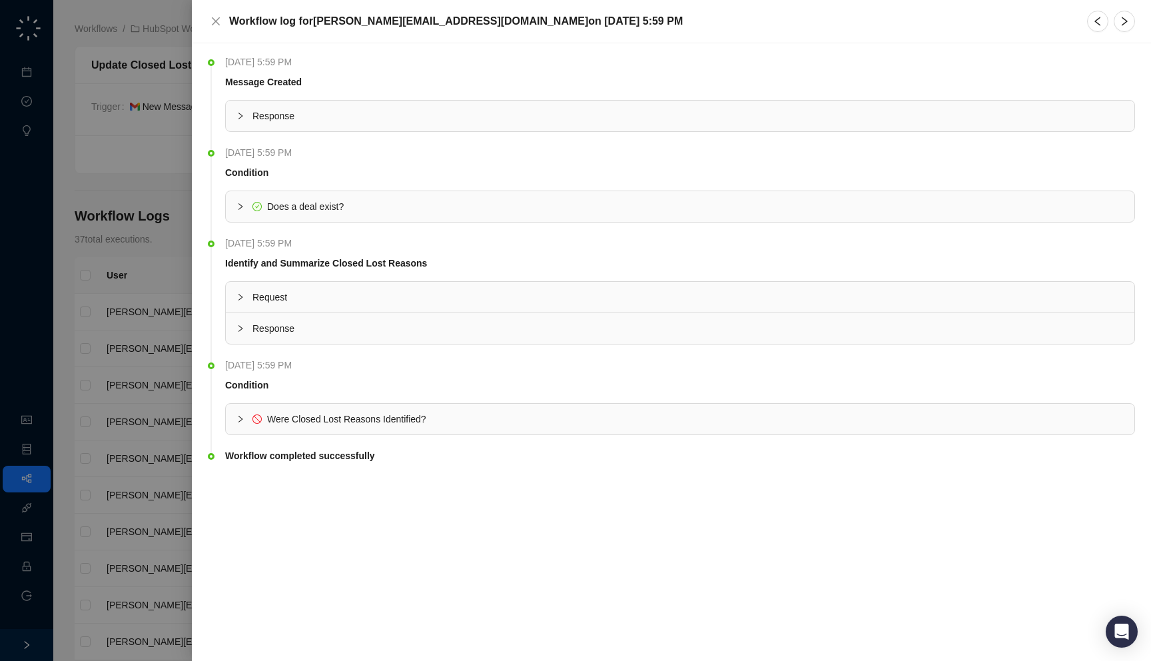
click at [550, 106] on div "Response" at bounding box center [680, 116] width 909 height 31
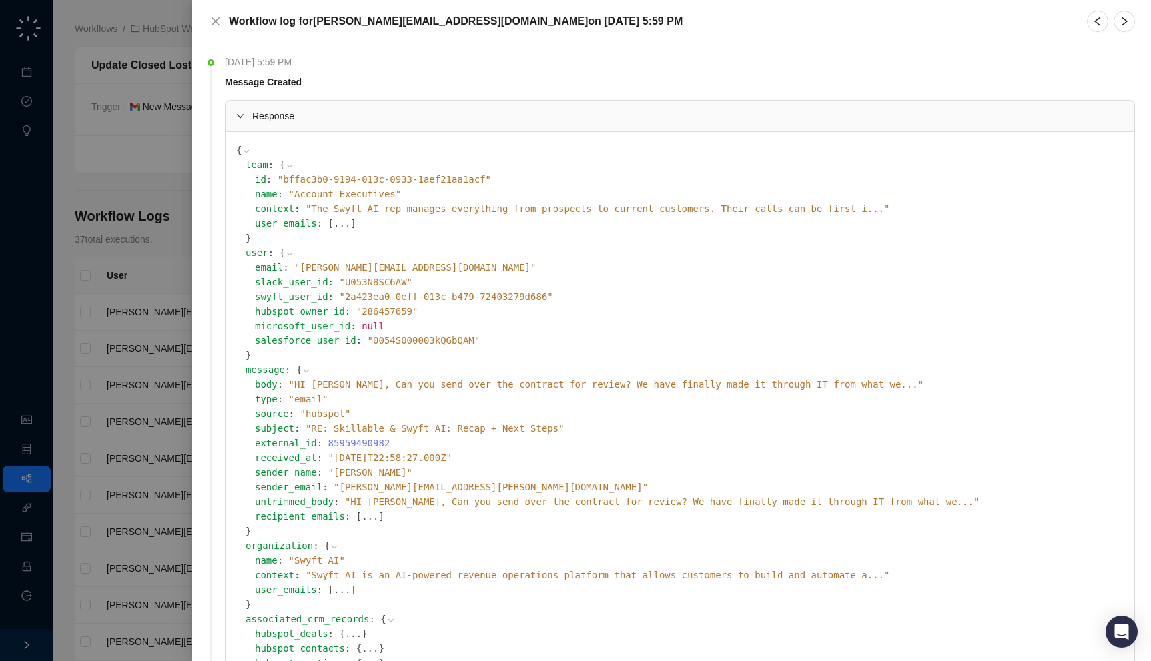
click at [404, 382] on span "" HI [PERSON_NAME], Can you send over the contract for review? We have finally …" at bounding box center [606, 384] width 634 height 11
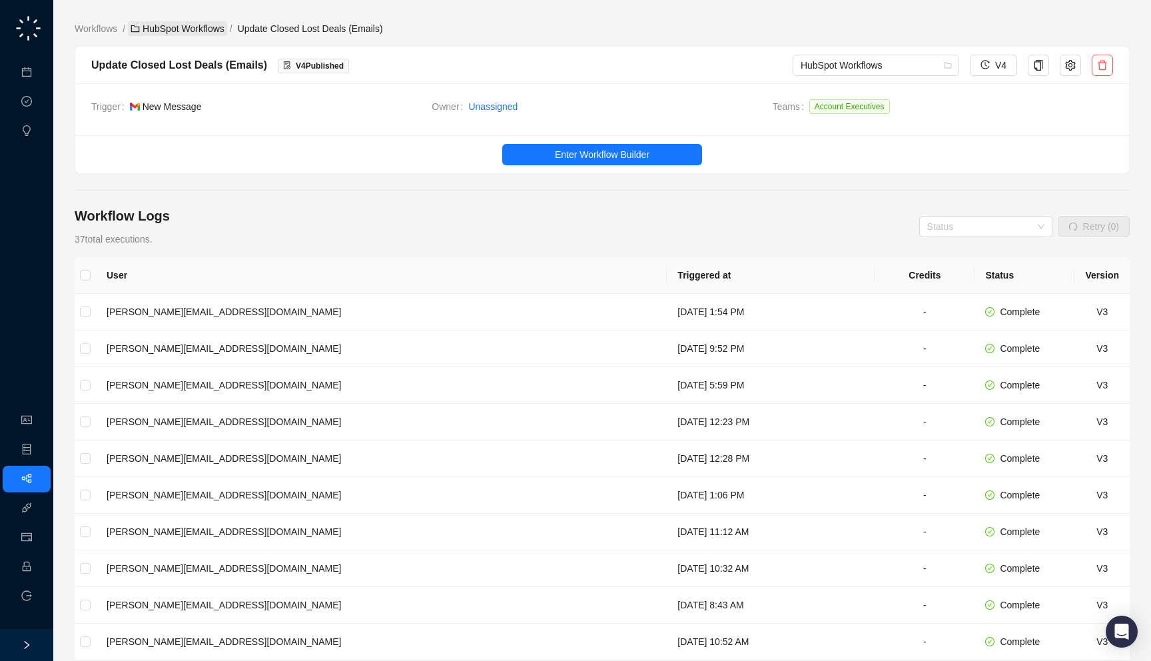
click at [175, 27] on link "HubSpot Workflows" at bounding box center [177, 28] width 99 height 15
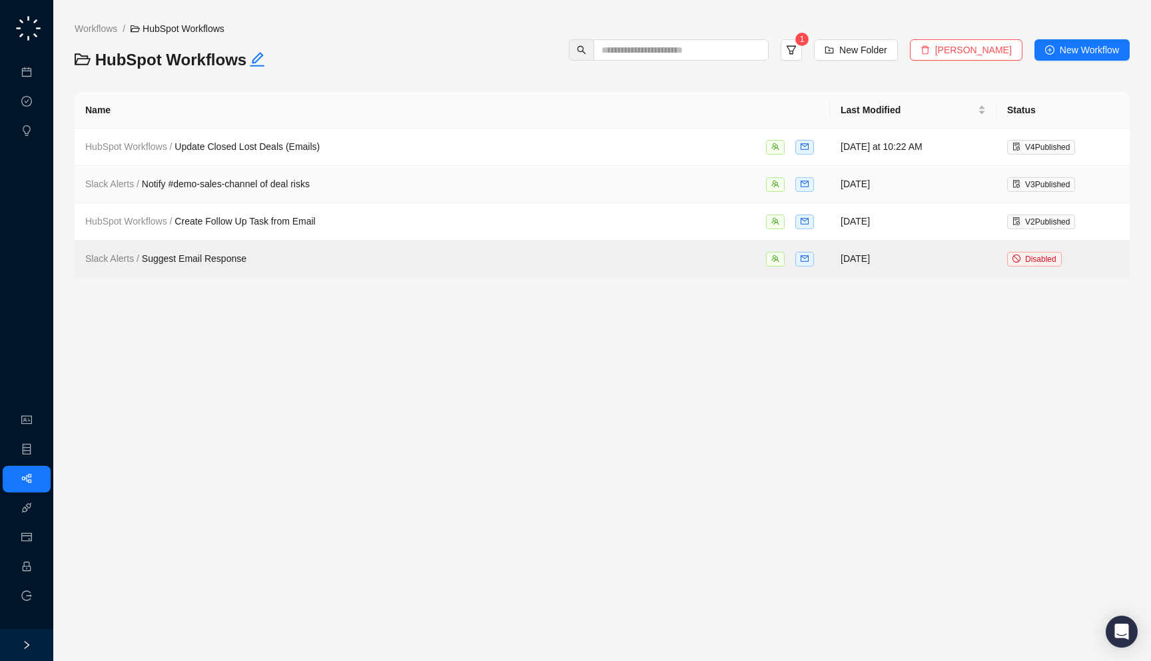
click at [479, 177] on div "Slack Alerts / Notify #demo-sales-channel of deal risks" at bounding box center [452, 184] width 734 height 15
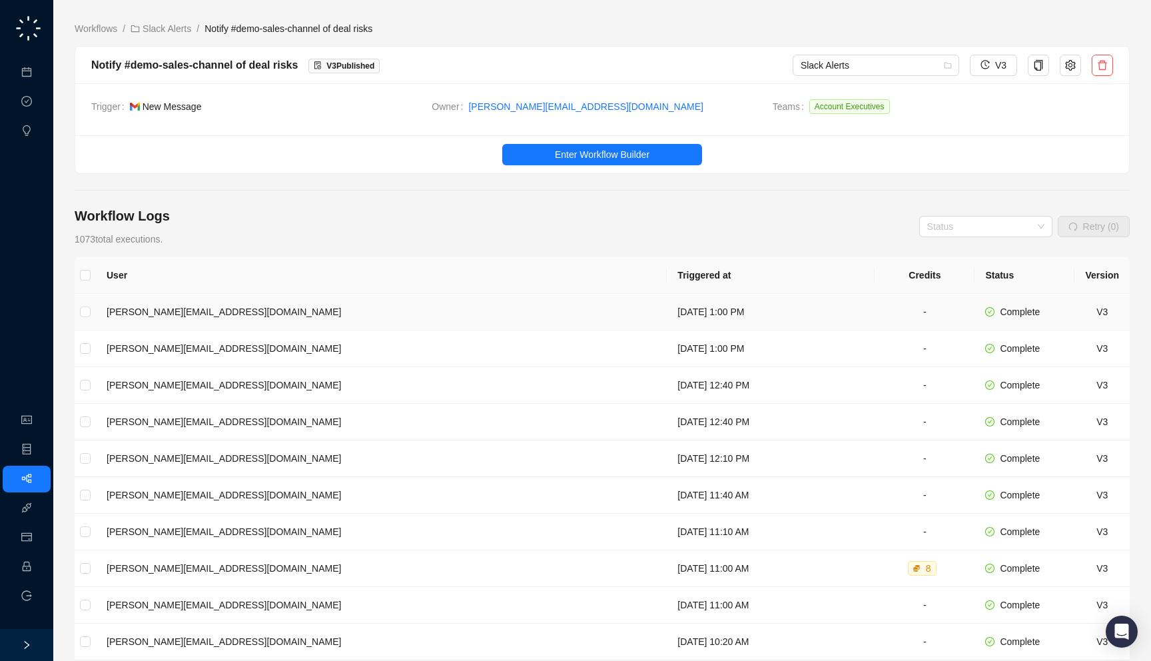
click at [667, 304] on td "[DATE] 1:00 PM" at bounding box center [771, 312] width 208 height 37
click at [667, 307] on td "[DATE] 1:00 PM" at bounding box center [771, 312] width 208 height 37
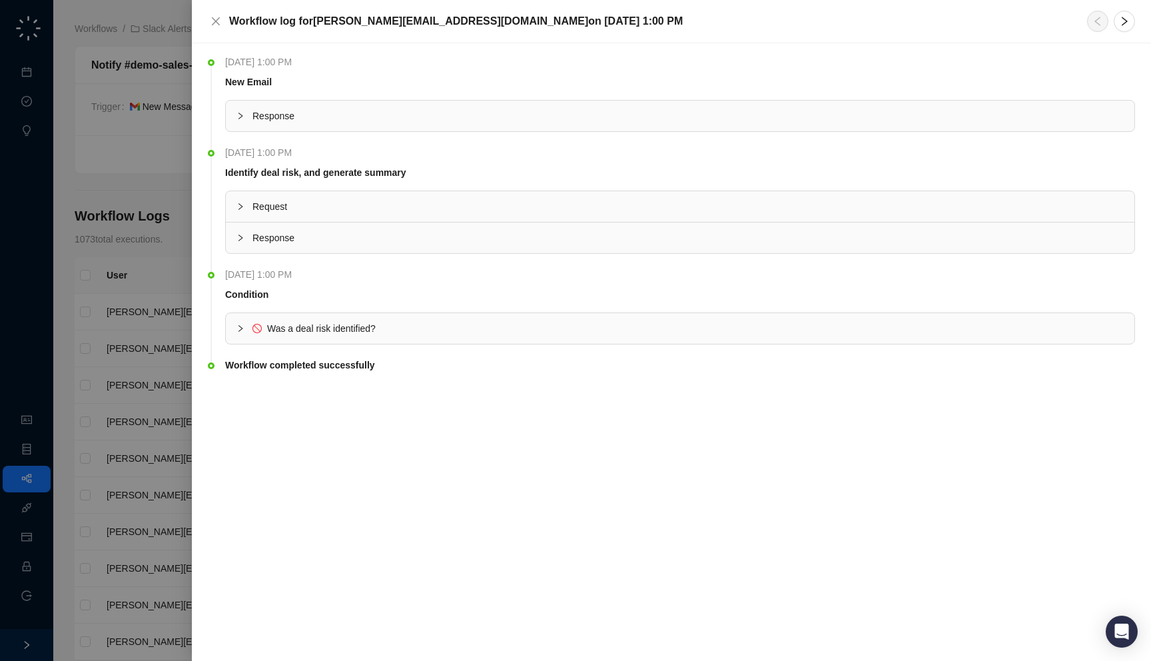
click at [456, 119] on span "Response" at bounding box center [687, 116] width 871 height 15
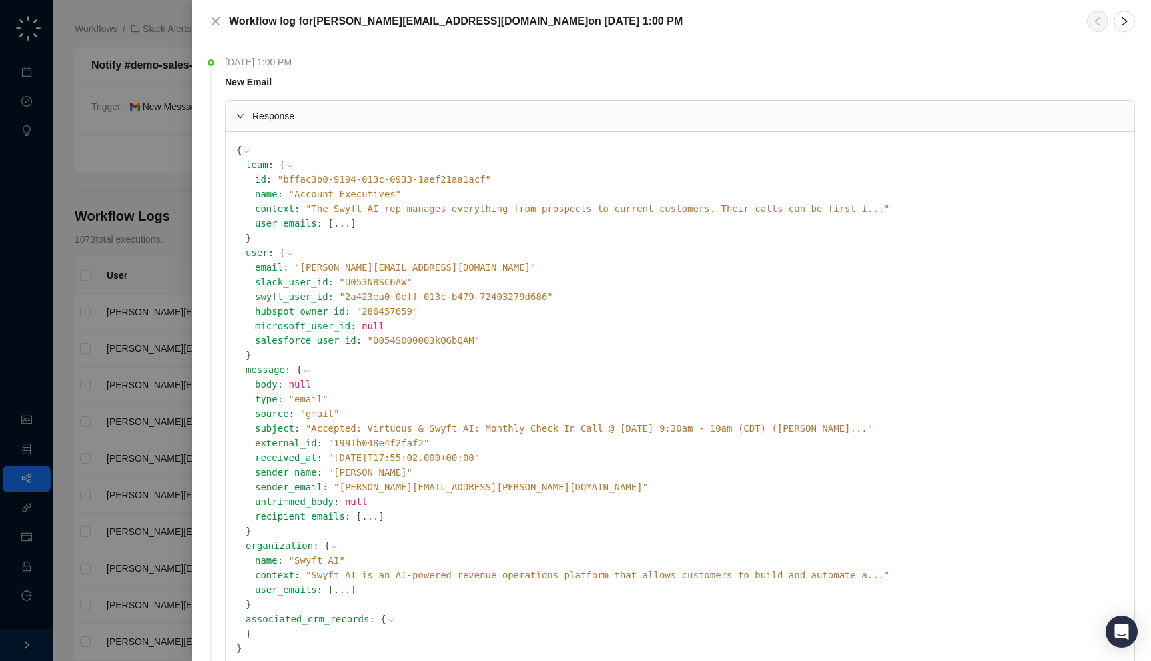
click at [490, 427] on span "" Accepted: Virtuous & Swyft AI: Monthly Check In Call @ [DATE] 9:30am - 10am (…" at bounding box center [589, 428] width 567 height 11
click at [1119, 17] on icon "right" at bounding box center [1124, 21] width 11 height 11
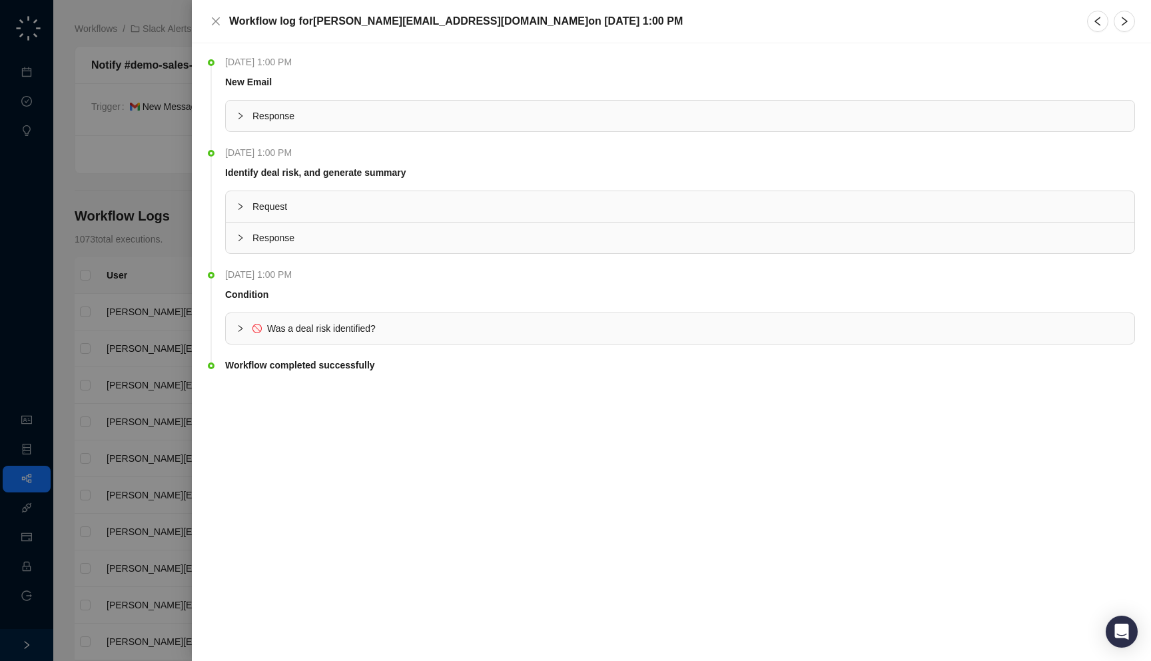
click at [557, 113] on span "Response" at bounding box center [687, 116] width 871 height 15
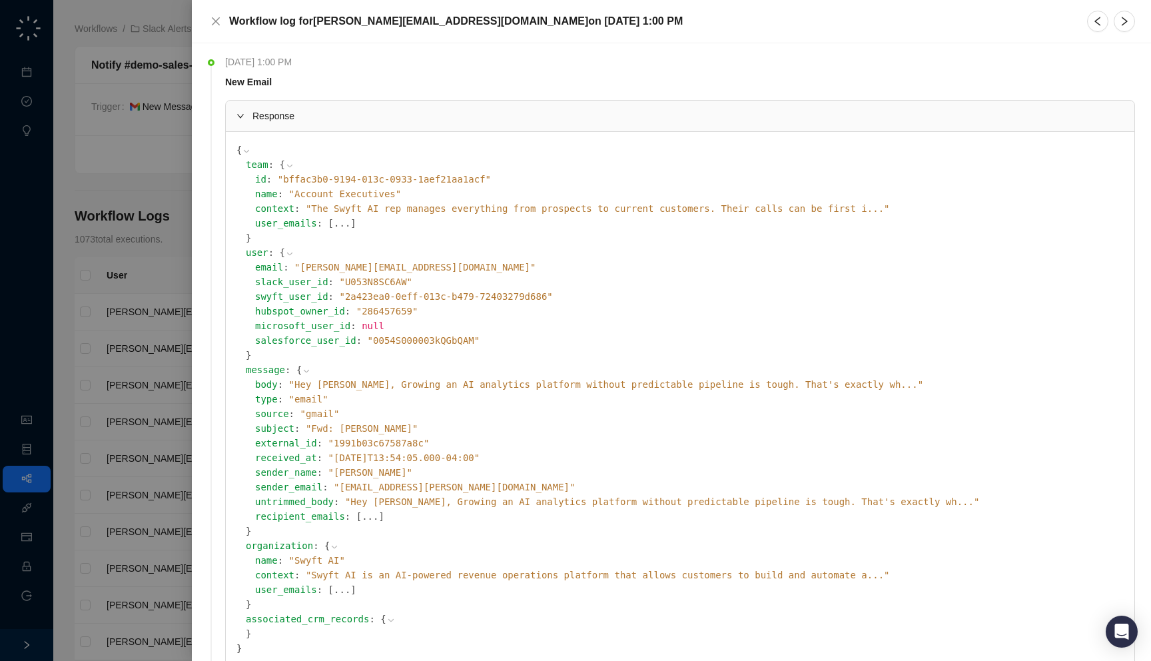
click at [450, 381] on span "" Hey [PERSON_NAME], Growing an AI analytics platform without predictable pipel…" at bounding box center [606, 384] width 634 height 11
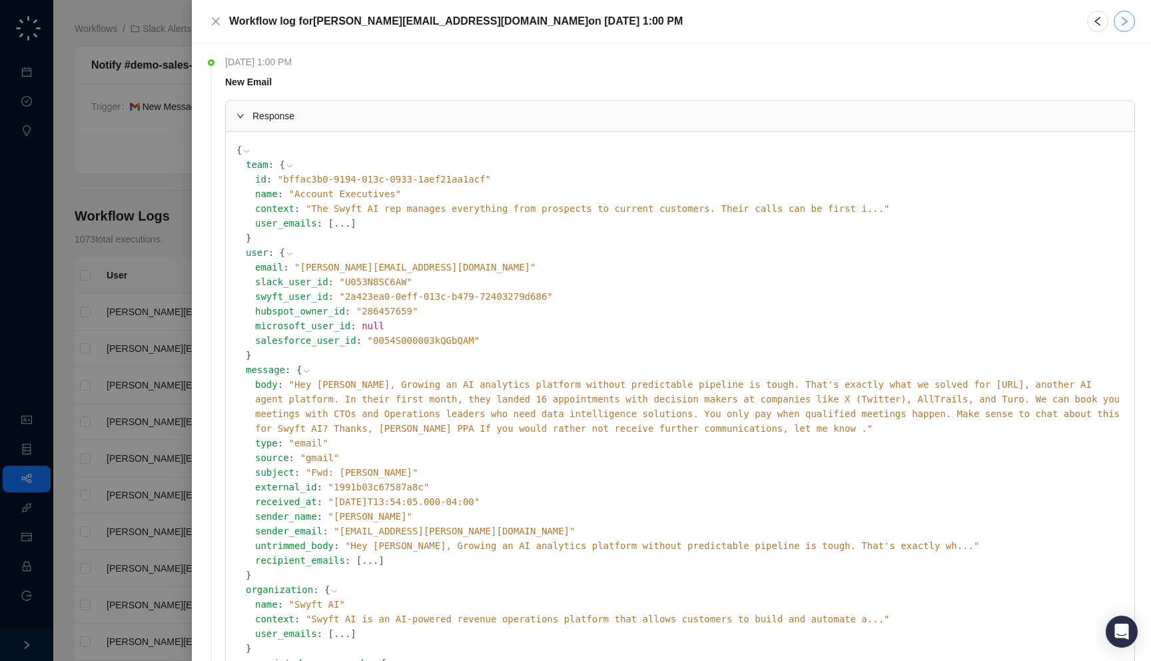
click at [1122, 24] on icon "right" at bounding box center [1124, 21] width 11 height 11
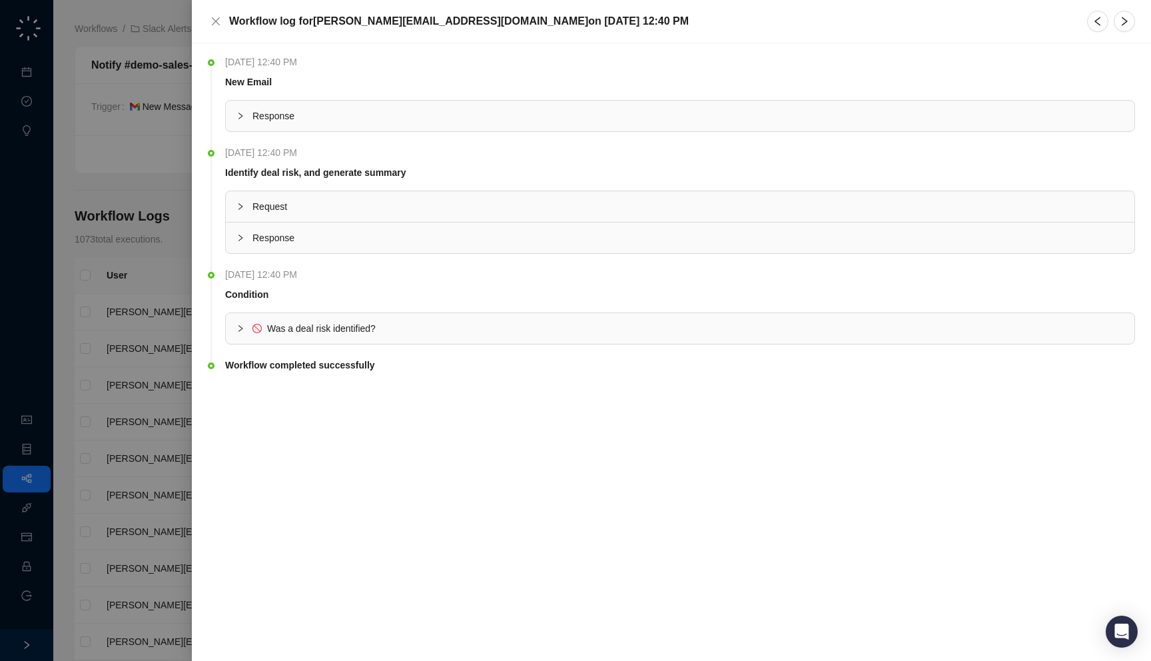
click at [713, 109] on span "Response" at bounding box center [687, 116] width 871 height 15
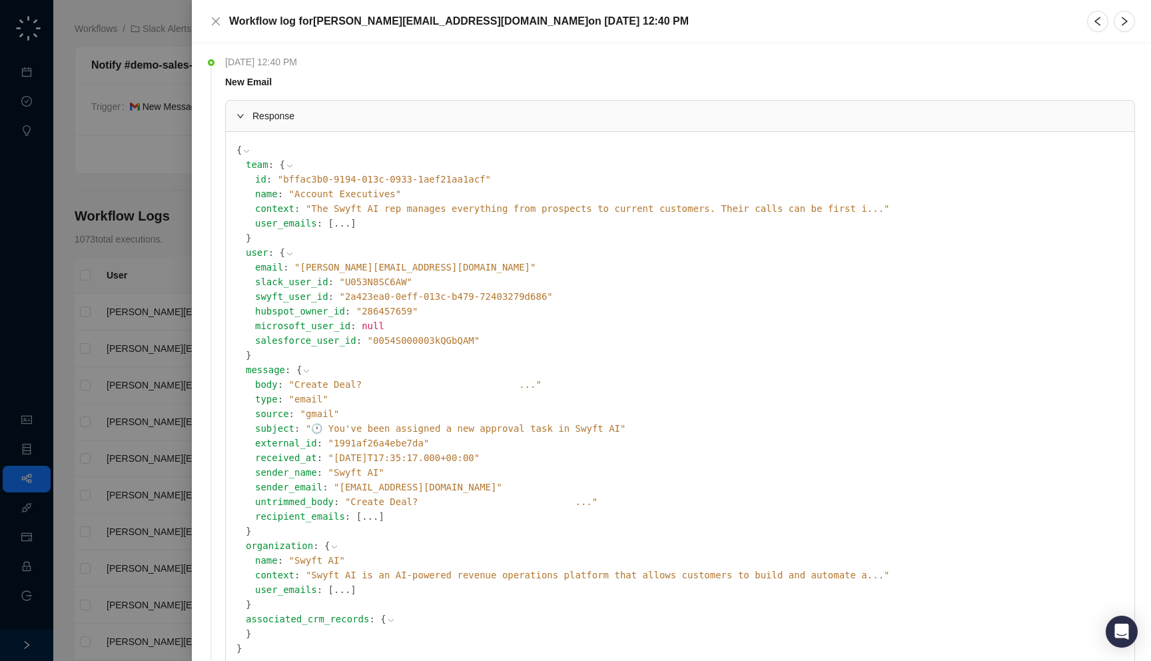
click at [405, 386] on span "" Create Deal?͏‌ ͏‌ ͏‌ ͏‌ ͏‌ ͏‌ ͏‌ ͏‌ ͏‌ ͏‌ ͏‌ ͏‌ ͏‌ ͏‌ ͏‌ ͏‌ ͏‌ ͏‌ ͏‌ ͏‌ ͏‌ ͏‌…" at bounding box center [415, 384] width 252 height 11
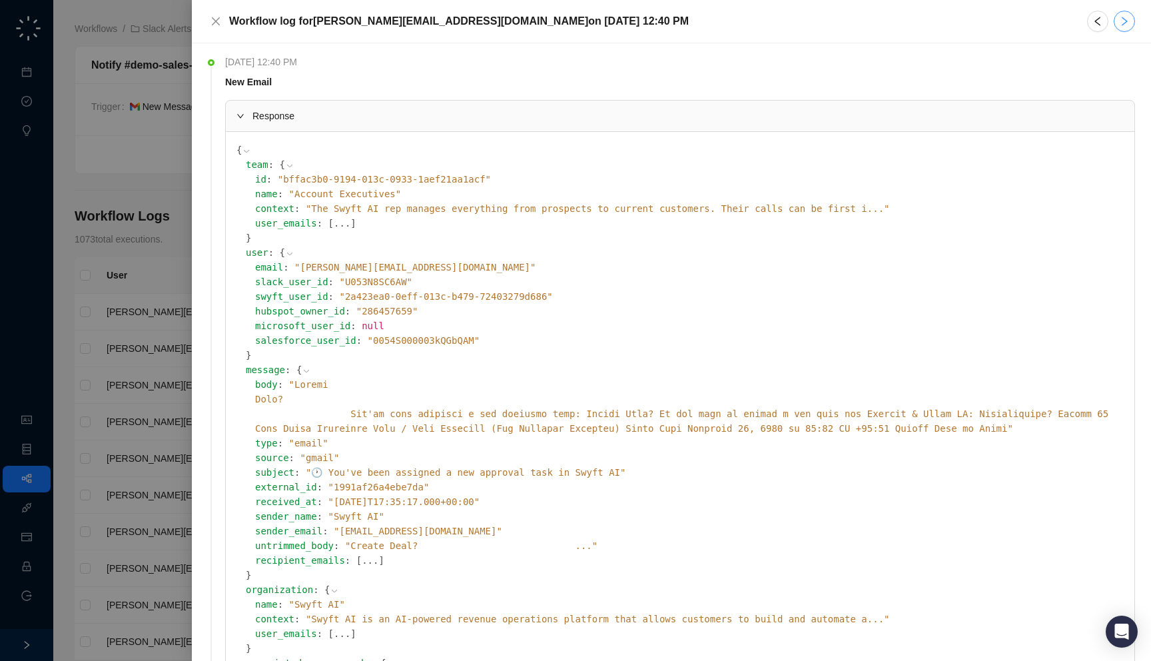
click at [1120, 21] on icon "right" at bounding box center [1124, 21] width 11 height 11
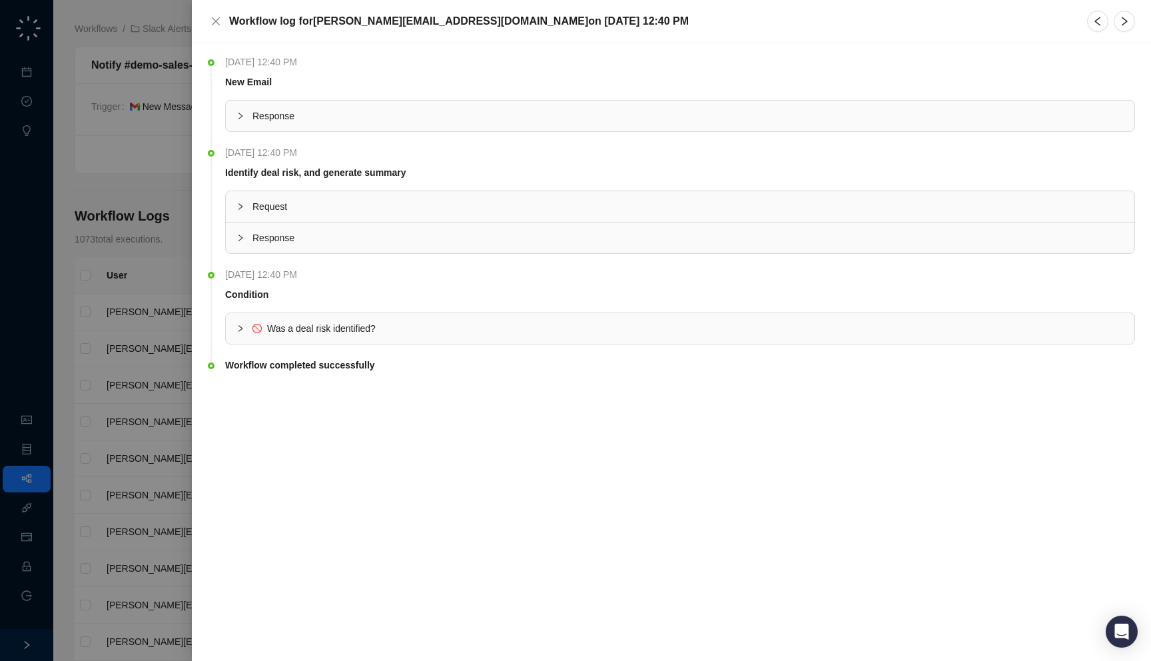
click at [488, 113] on span "Response" at bounding box center [687, 116] width 871 height 15
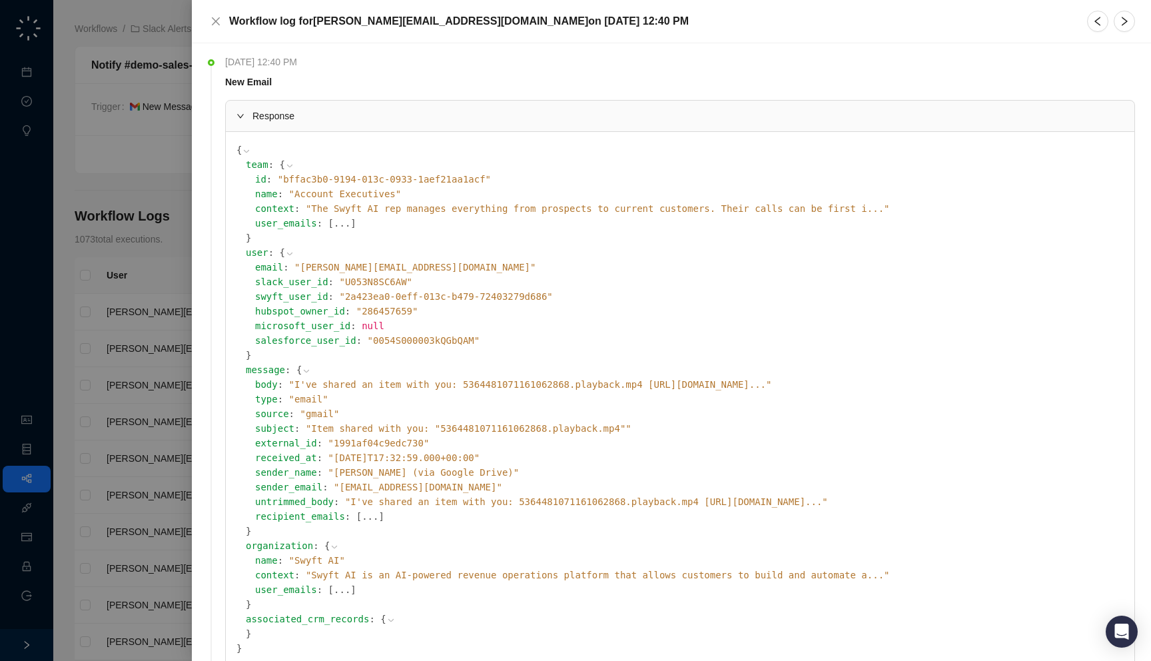
click at [390, 384] on span "" I've shared an item with you: 5364481071161062868.playback.mp4 [URL][DOMAIN_N…" at bounding box center [530, 384] width 483 height 11
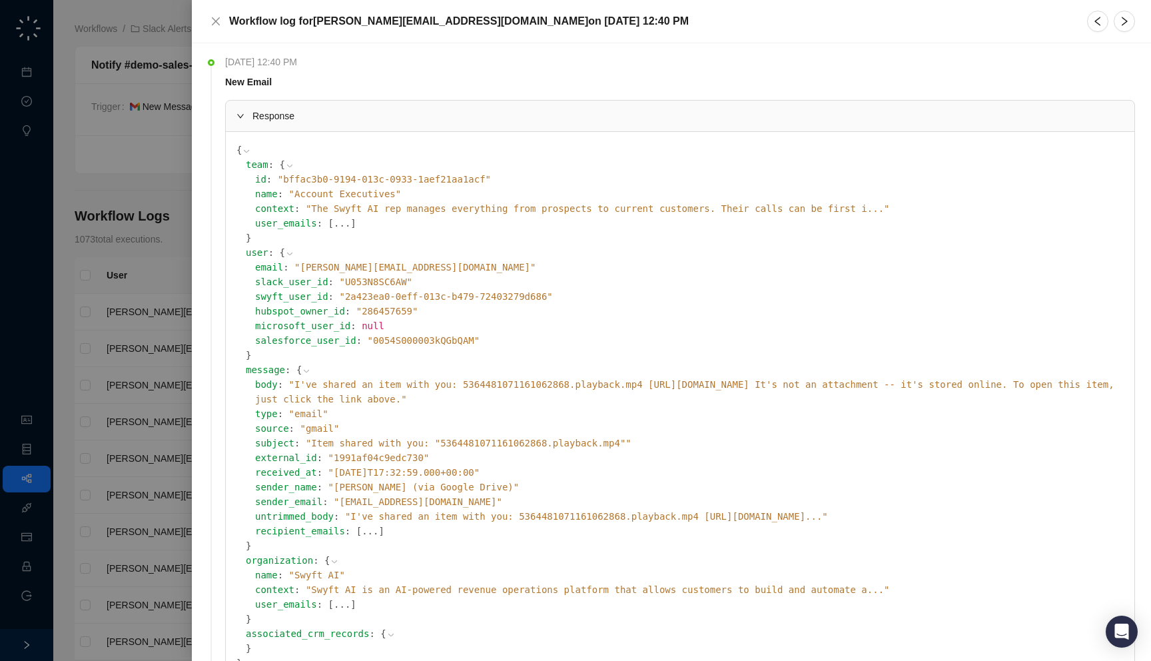
click at [89, 312] on div at bounding box center [575, 330] width 1151 height 661
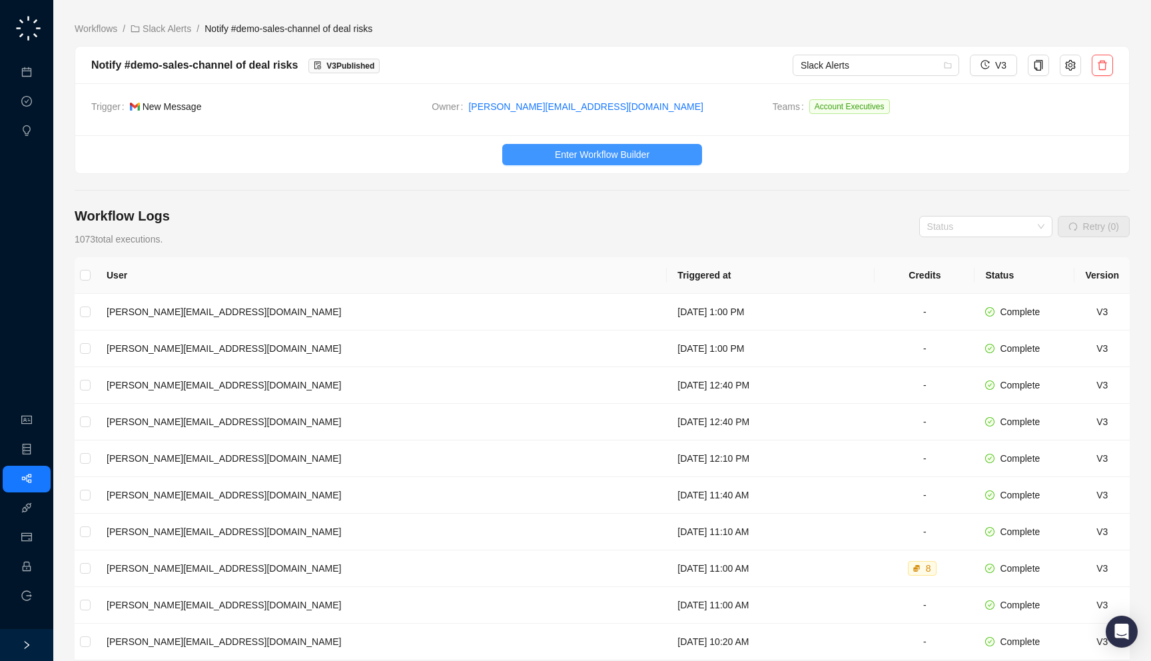
click at [611, 157] on span "Enter Workflow Builder" at bounding box center [602, 154] width 95 height 15
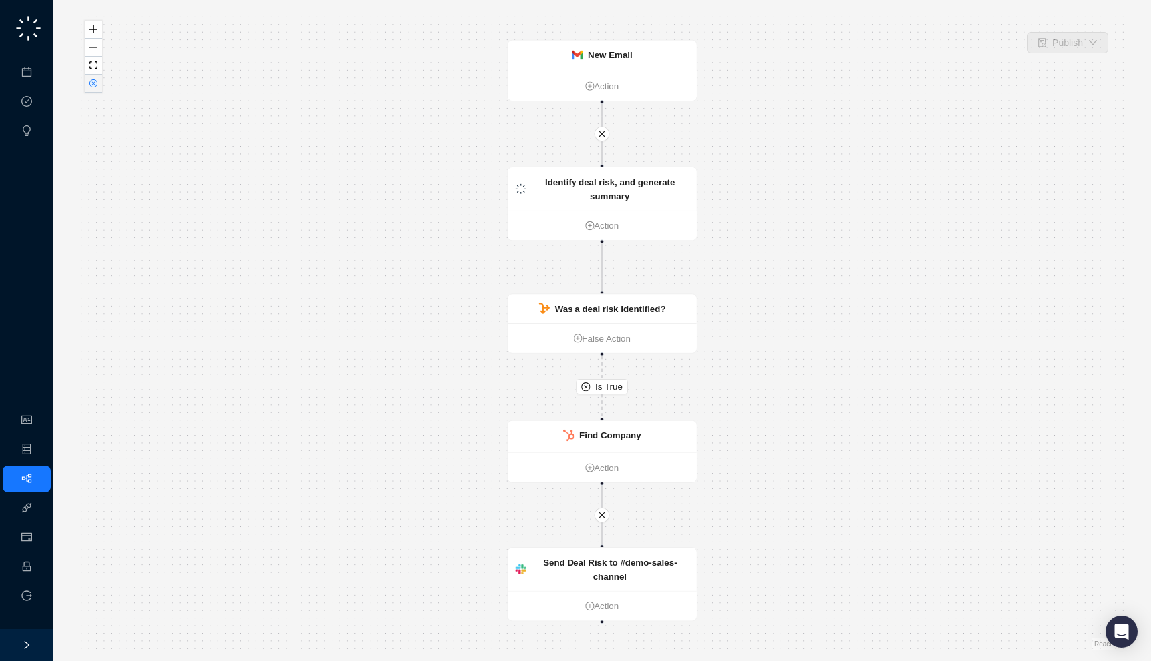
click at [86, 88] on button "button" at bounding box center [93, 84] width 17 height 18
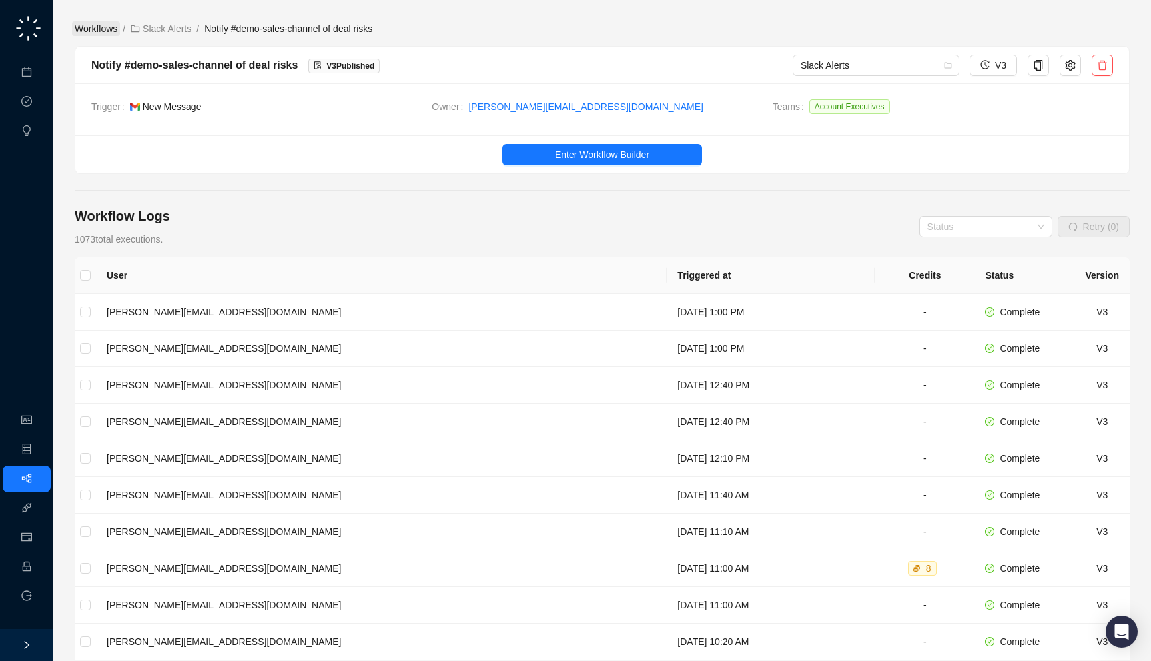
click at [109, 29] on link "Workflows" at bounding box center [96, 28] width 48 height 15
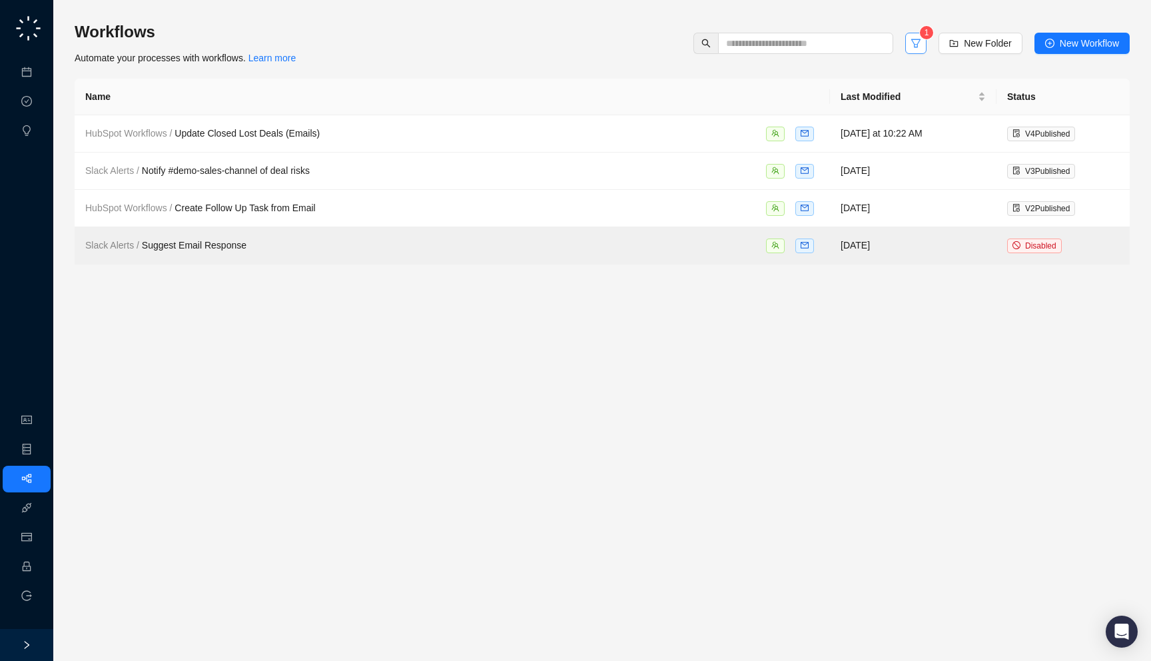
click at [911, 44] on icon "filter" at bounding box center [915, 43] width 9 height 9
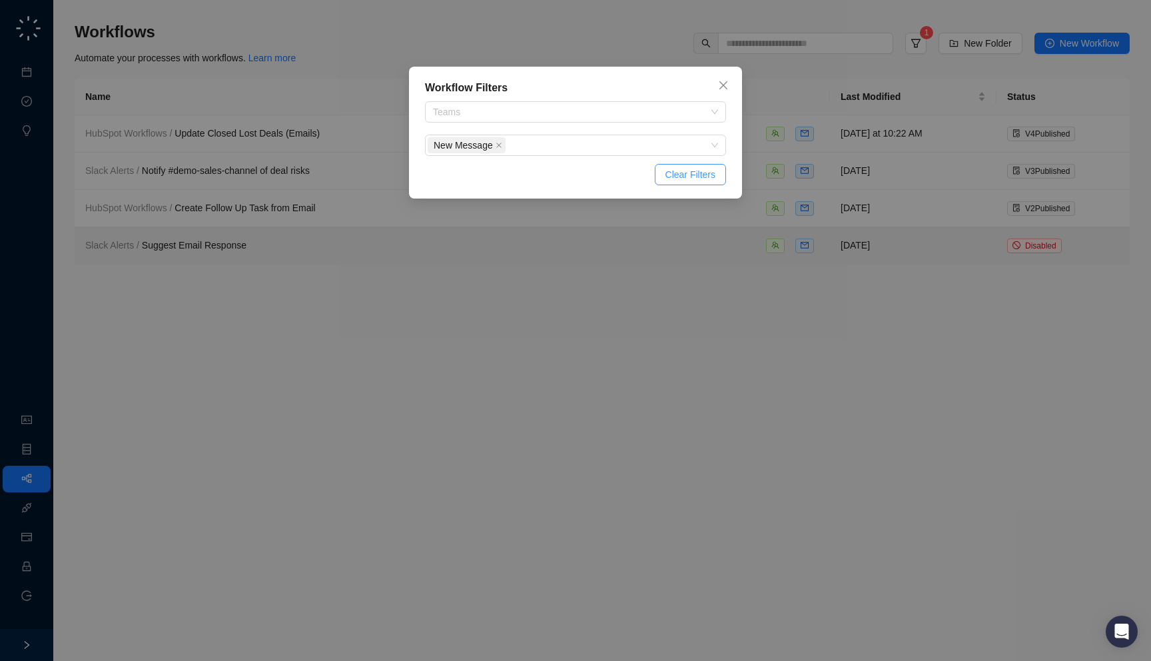
click at [703, 173] on span "Clear Filters" at bounding box center [690, 174] width 50 height 15
